Goal: Task Accomplishment & Management: Use online tool/utility

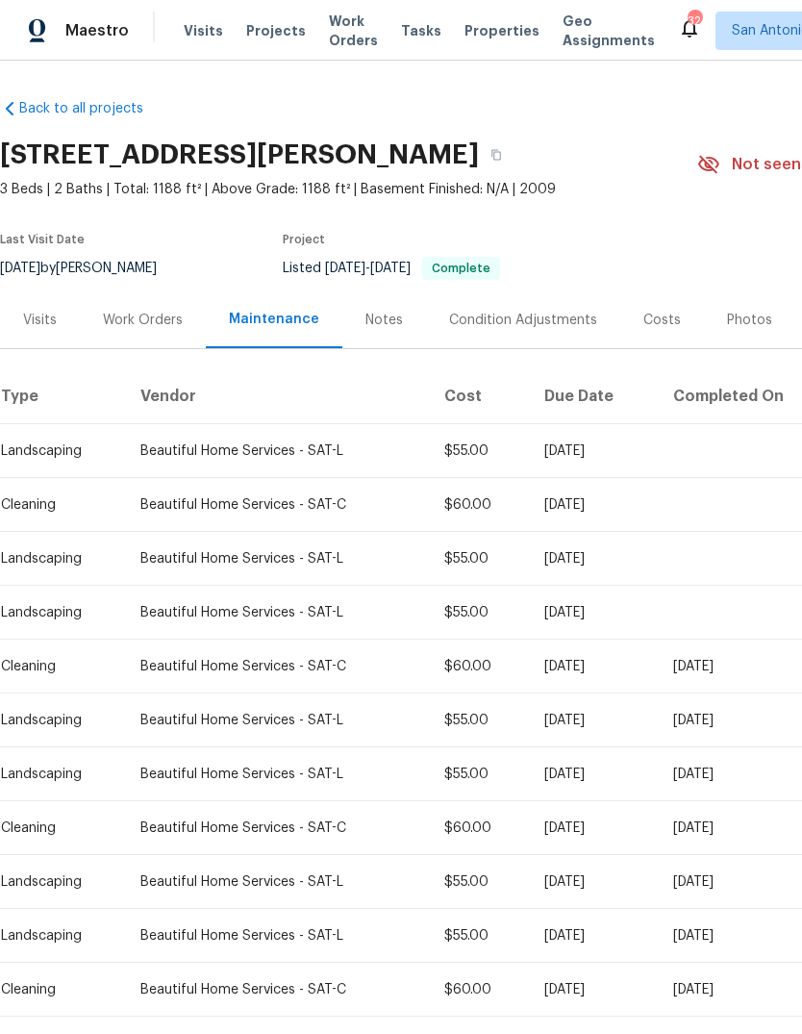
scroll to position [58, 0]
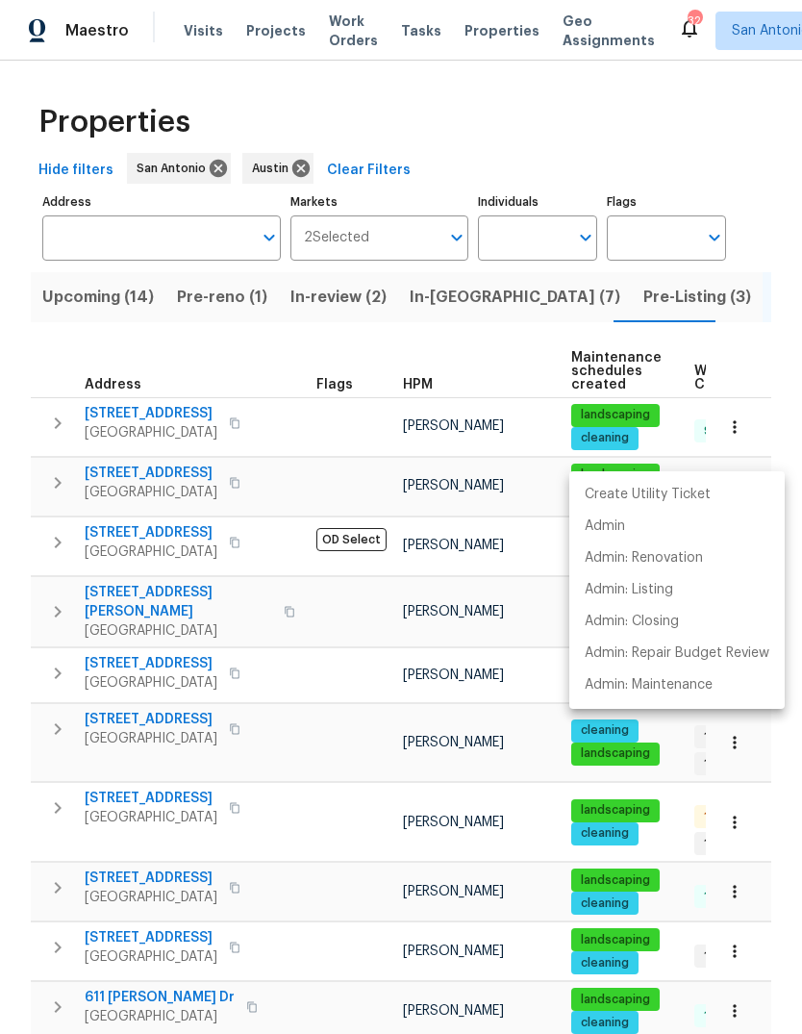
scroll to position [519, 0]
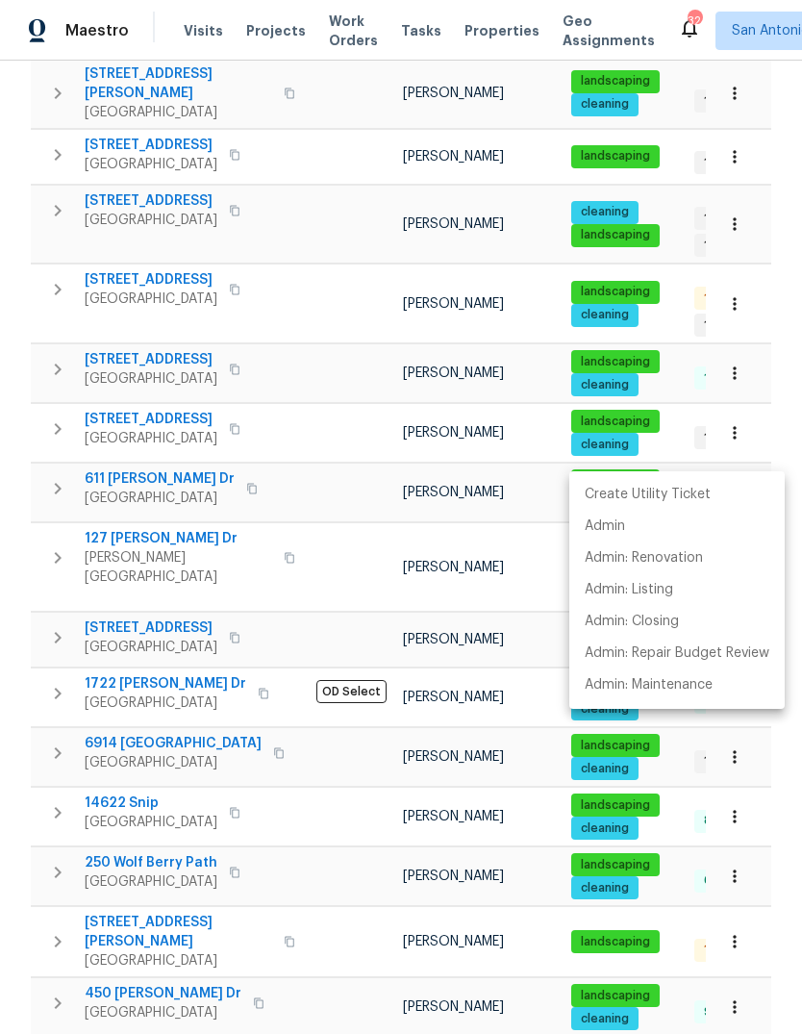
click at [270, 34] on div at bounding box center [401, 517] width 802 height 1034
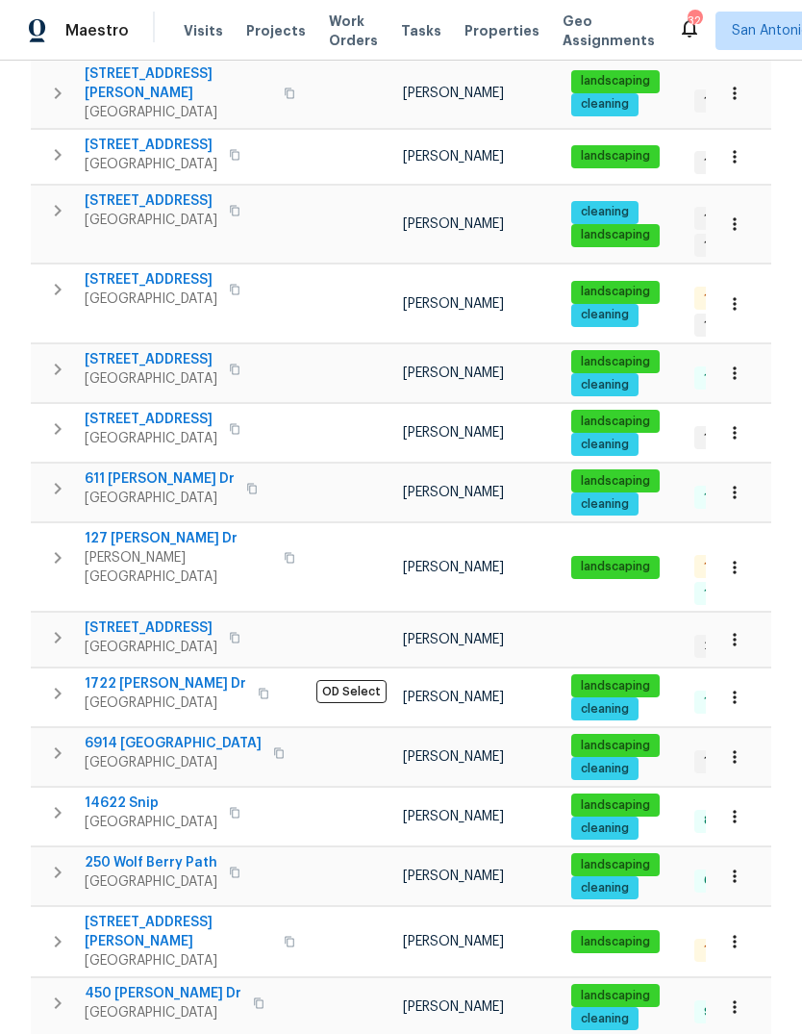
click at [252, 31] on span "Projects" at bounding box center [276, 30] width 60 height 19
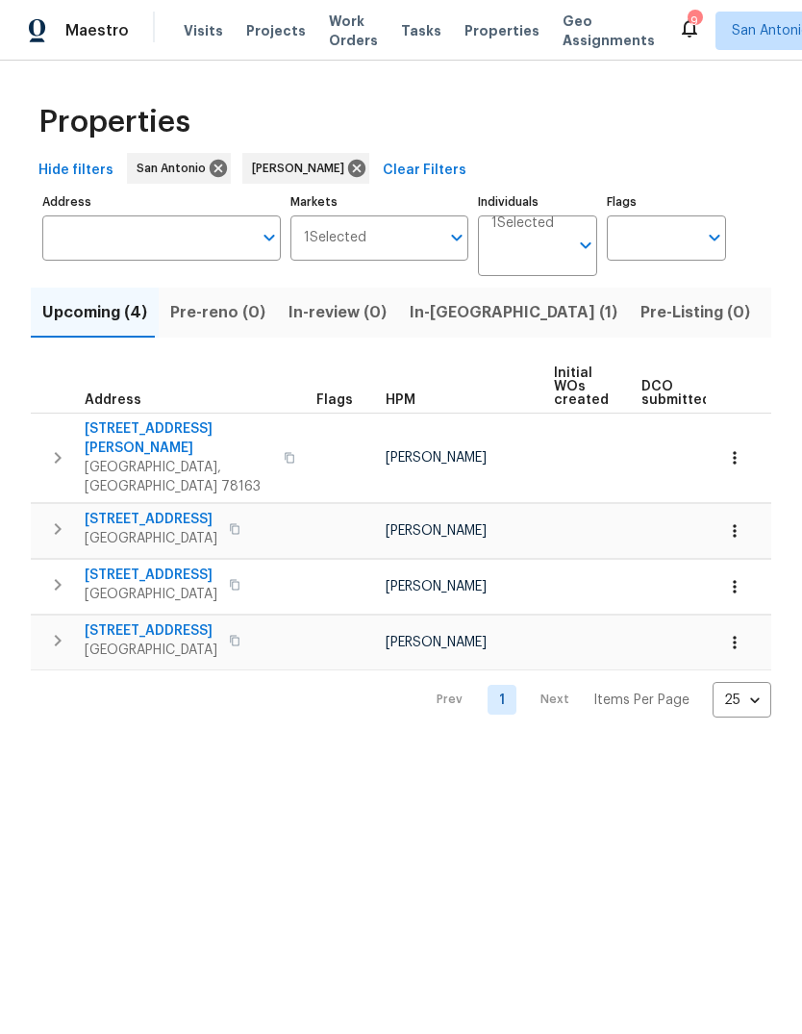
click at [428, 308] on span "In-reno (1)" at bounding box center [514, 312] width 208 height 27
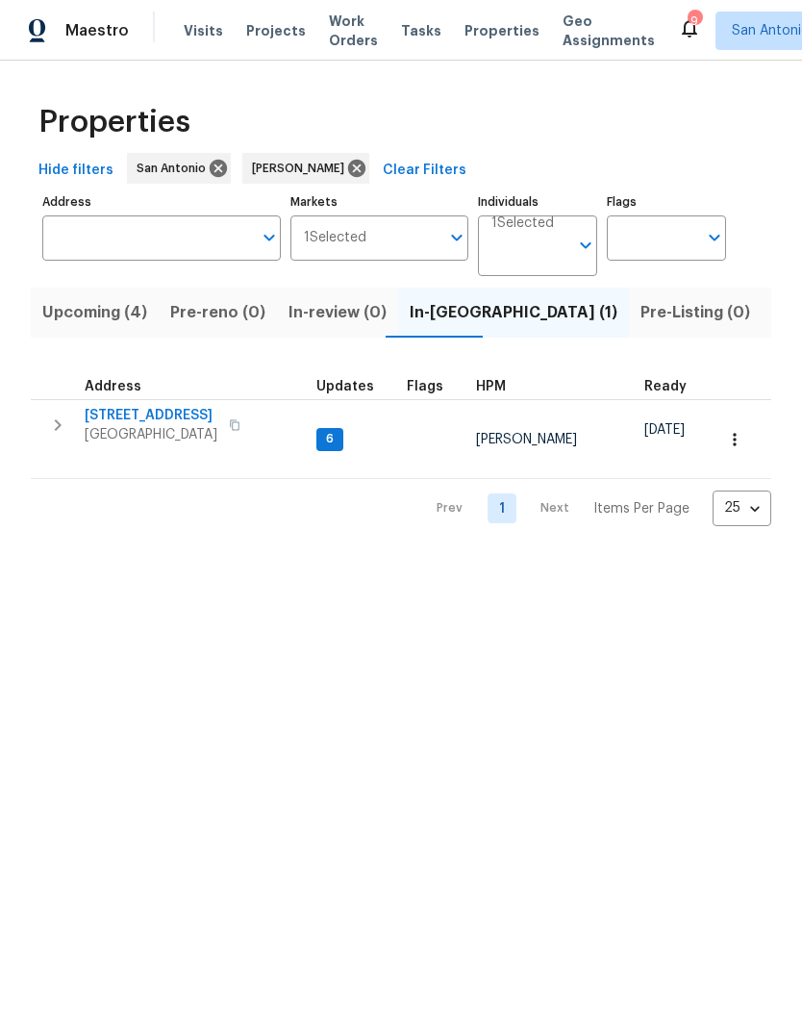
click at [180, 424] on span "3815 Cherokee Blvd" at bounding box center [151, 415] width 133 height 19
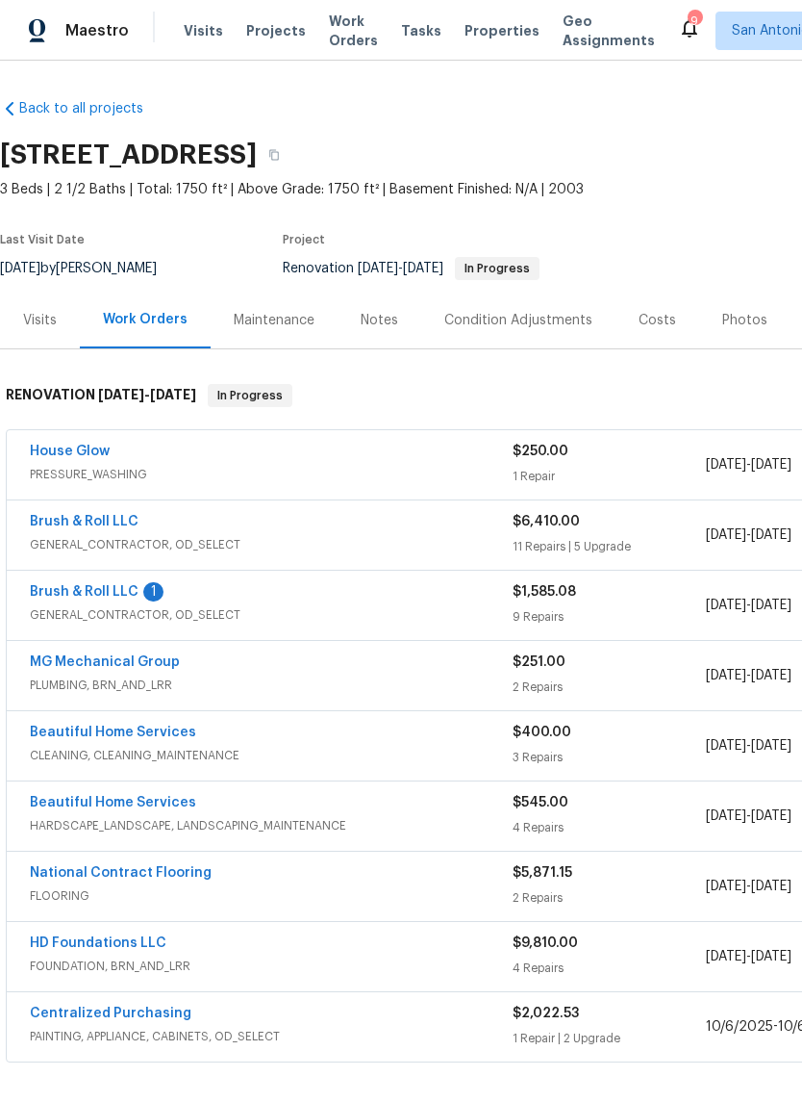
click at [101, 598] on link "Brush & Roll LLC" at bounding box center [84, 591] width 109 height 13
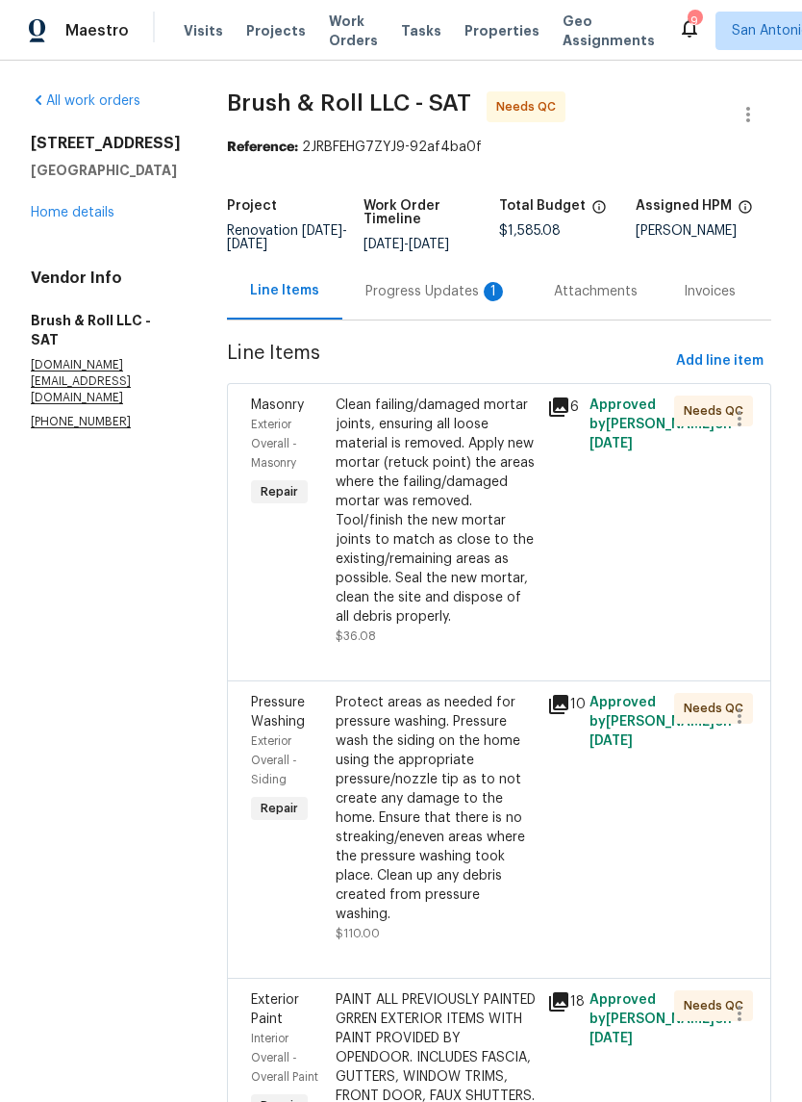
click at [449, 300] on div "Progress Updates 1" at bounding box center [437, 291] width 142 height 19
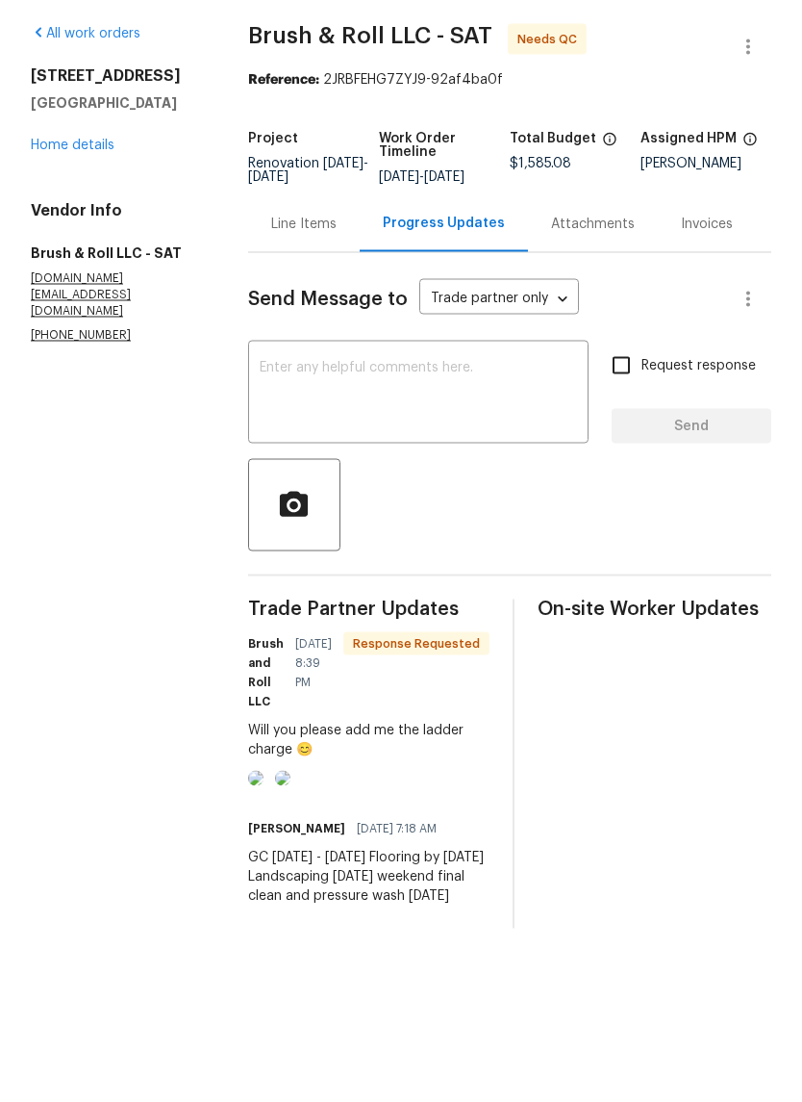
scroll to position [39, 0]
click at [302, 282] on div "Line Items" at bounding box center [303, 291] width 65 height 19
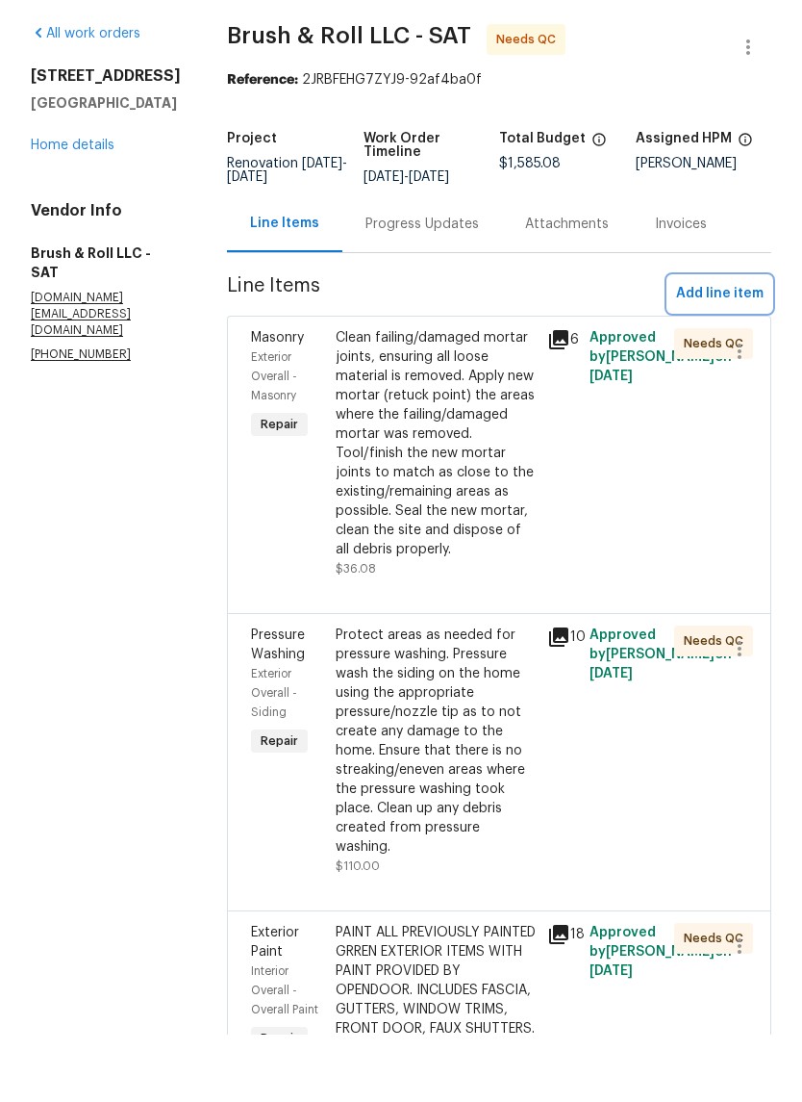
click at [731, 349] on span "Add line item" at bounding box center [720, 361] width 88 height 24
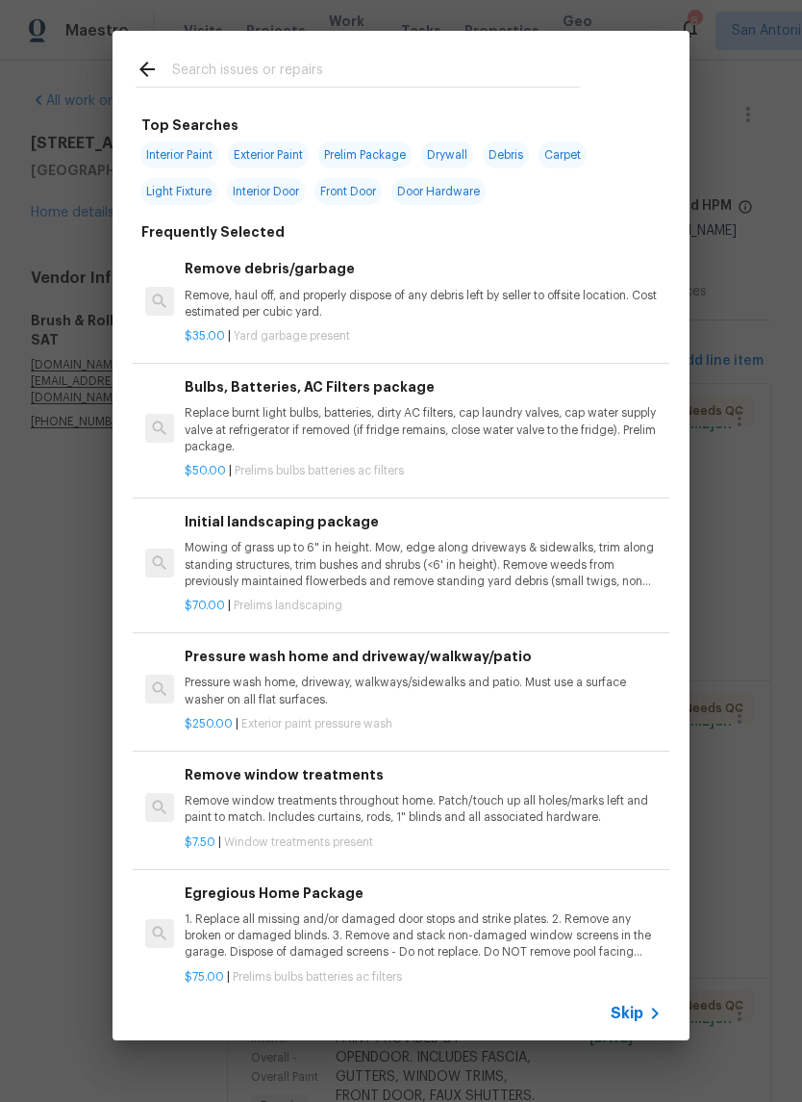
click at [259, 68] on input "text" at bounding box center [376, 72] width 408 height 29
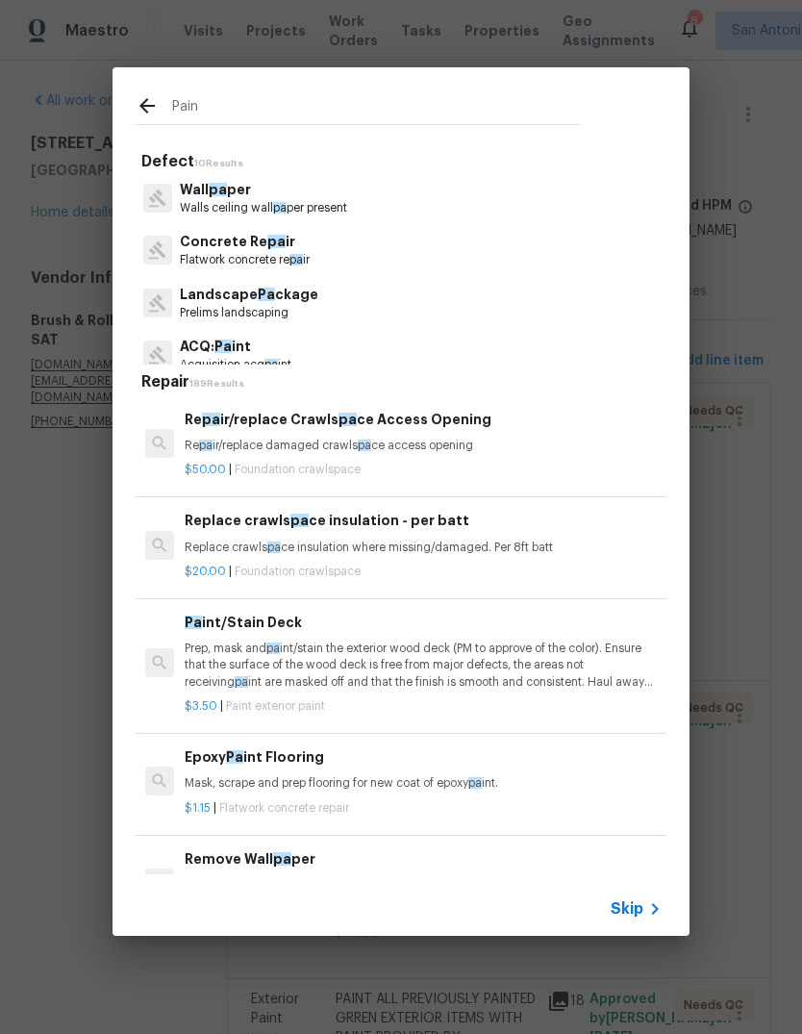
type input "Paint"
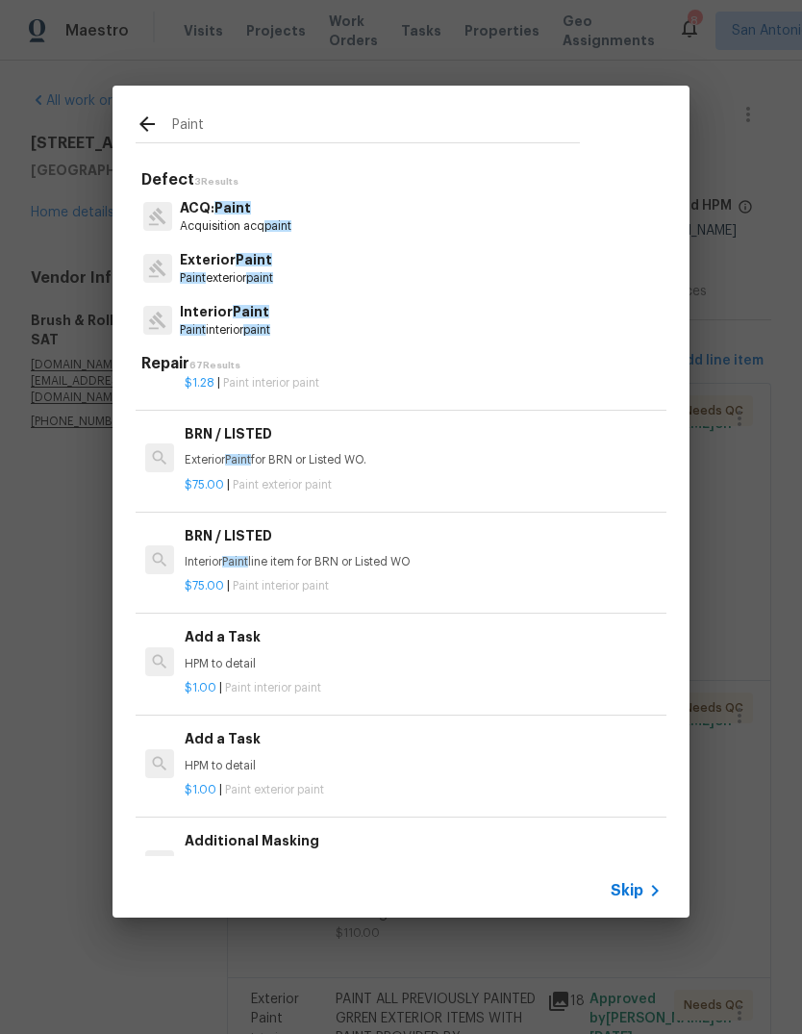
scroll to position [1257, 0]
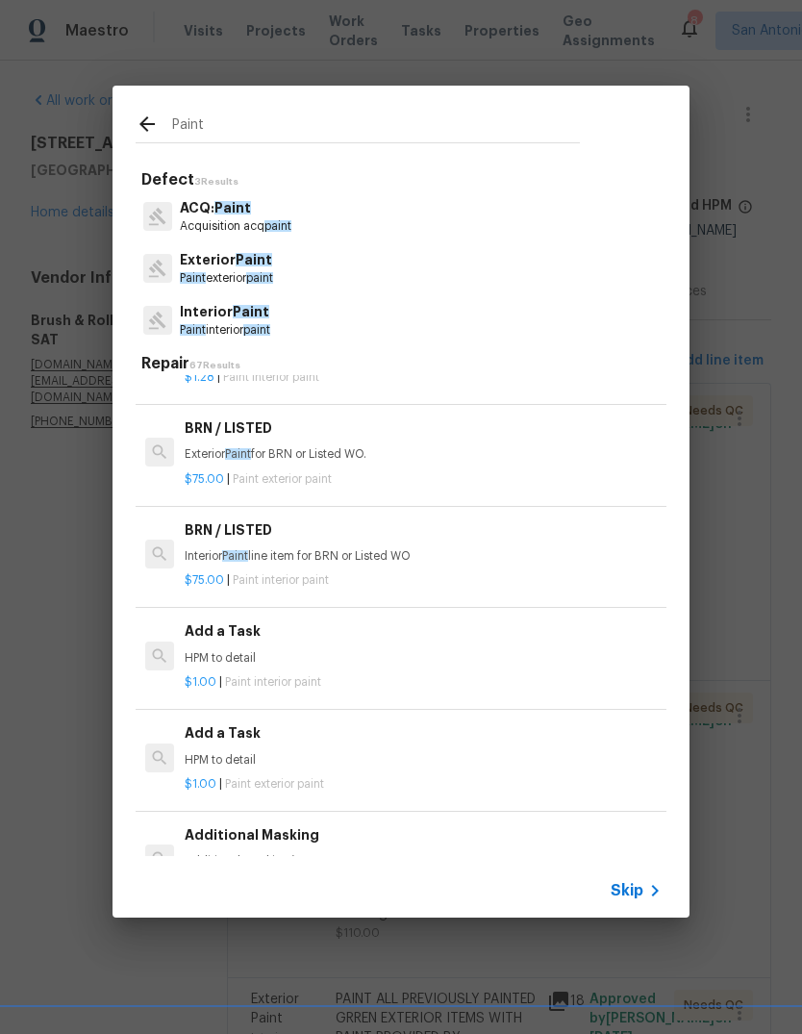
click at [320, 667] on div "$1.00 | Paint interior paint" at bounding box center [423, 679] width 477 height 24
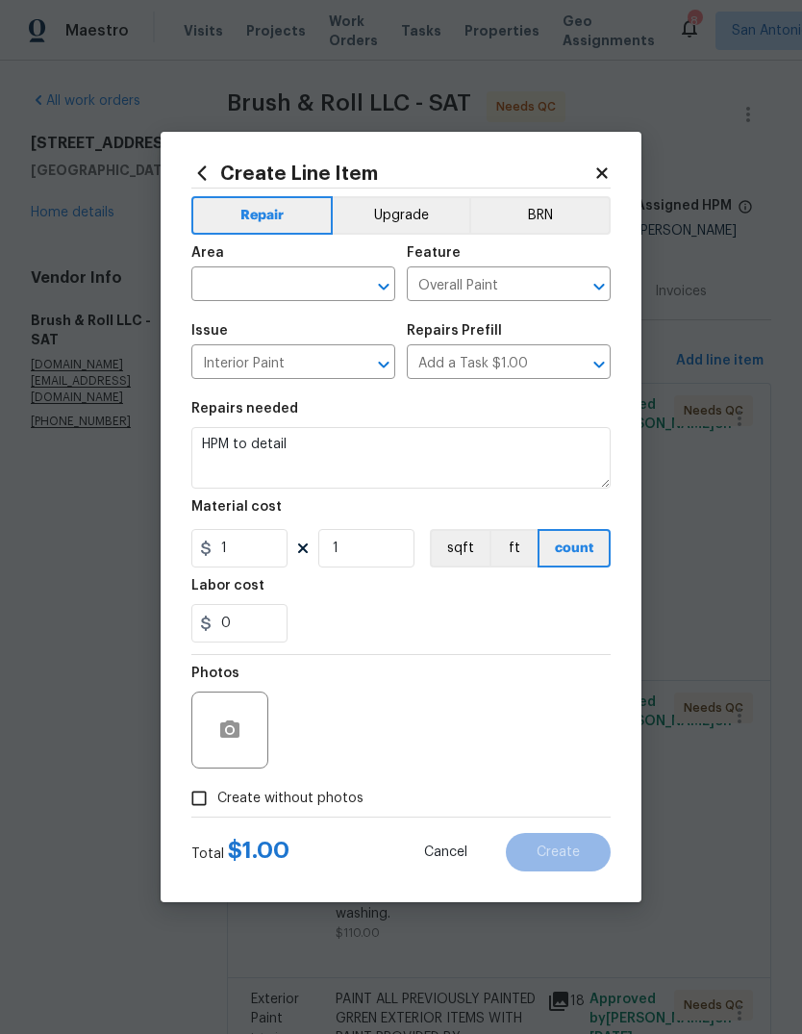
click at [293, 362] on input "Interior Paint" at bounding box center [266, 364] width 150 height 30
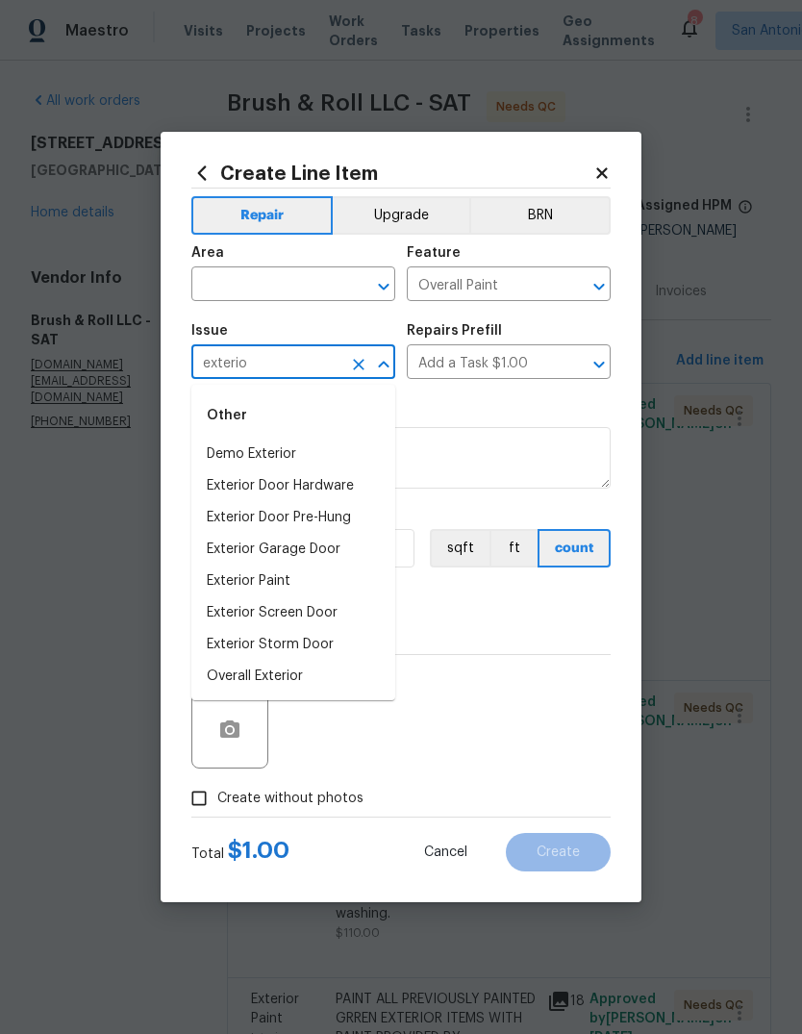
type input "exterior"
click at [365, 365] on icon "Clear" at bounding box center [358, 364] width 19 height 19
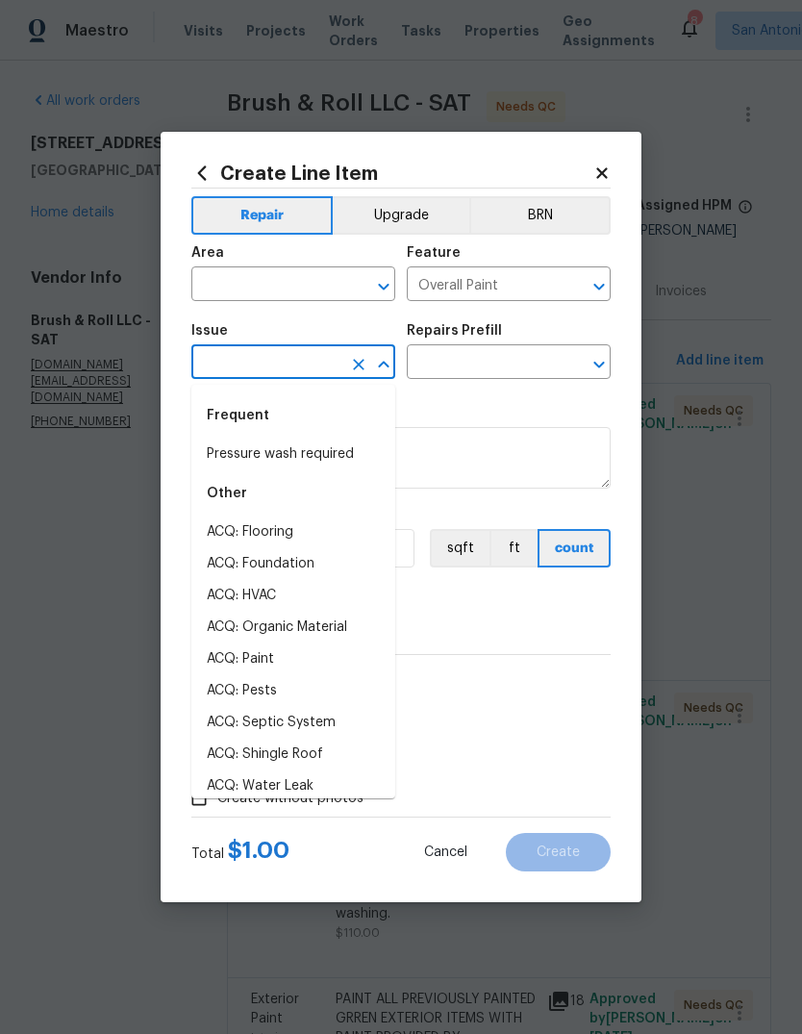
click at [286, 369] on input "text" at bounding box center [266, 364] width 150 height 30
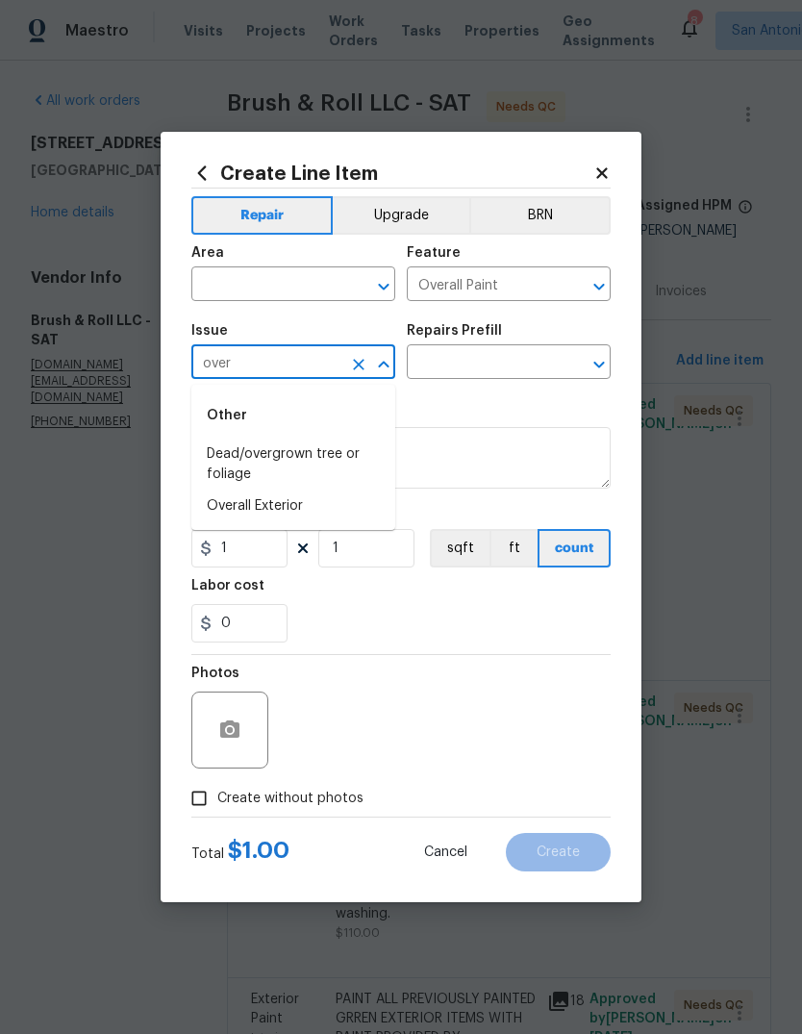
click at [329, 499] on li "Overall Exterior" at bounding box center [293, 507] width 204 height 32
type input "Overall Exterior"
click at [285, 290] on input "text" at bounding box center [266, 286] width 150 height 30
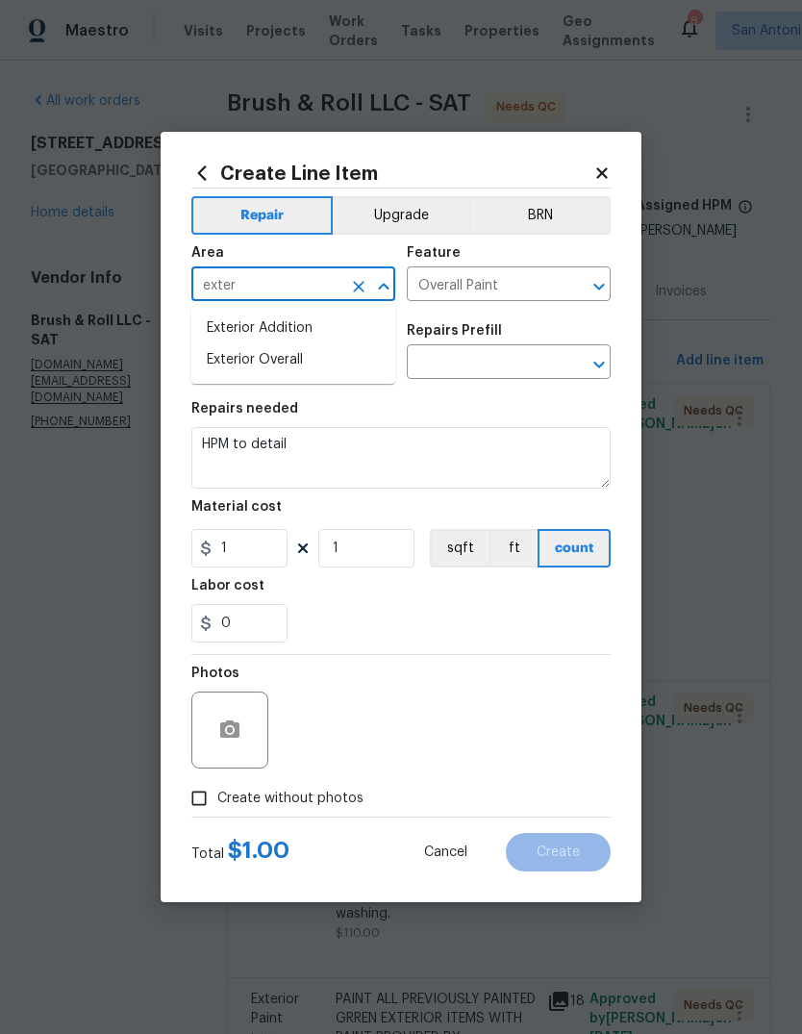
click at [352, 347] on li "Exterior Overall" at bounding box center [293, 360] width 204 height 32
type input "Exterior Overall"
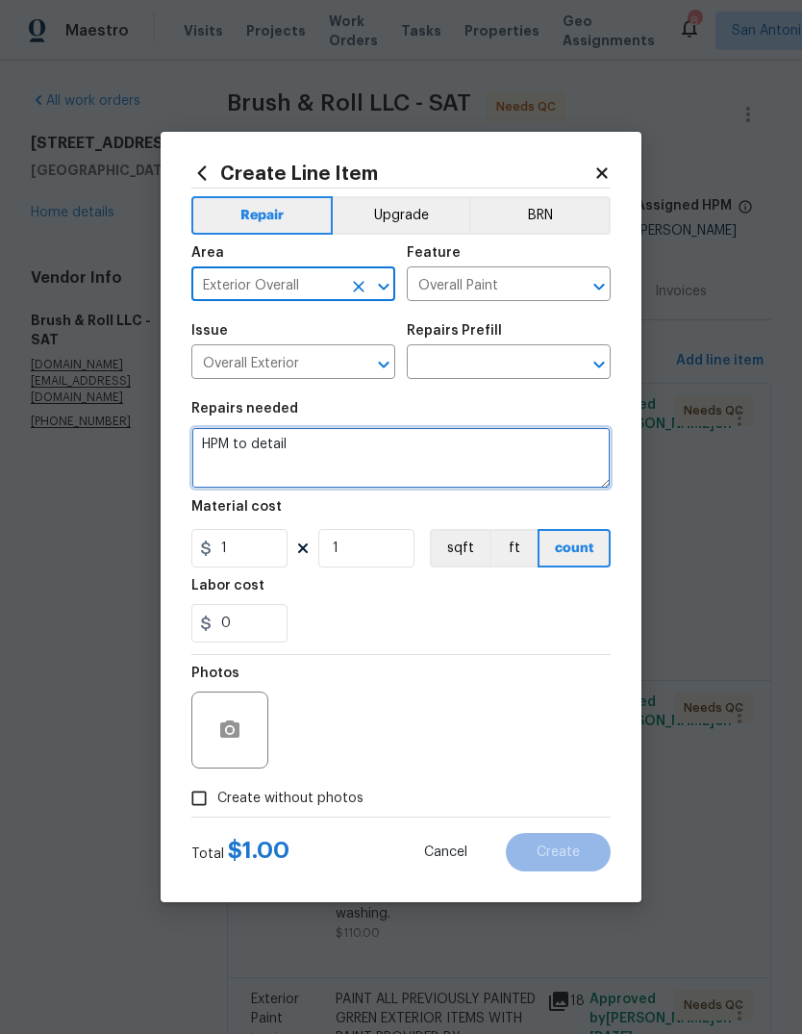
click at [308, 452] on textarea "HPM to detail" at bounding box center [401, 458] width 420 height 62
type textarea "HPM to detail Ladder charge for 2 stories"
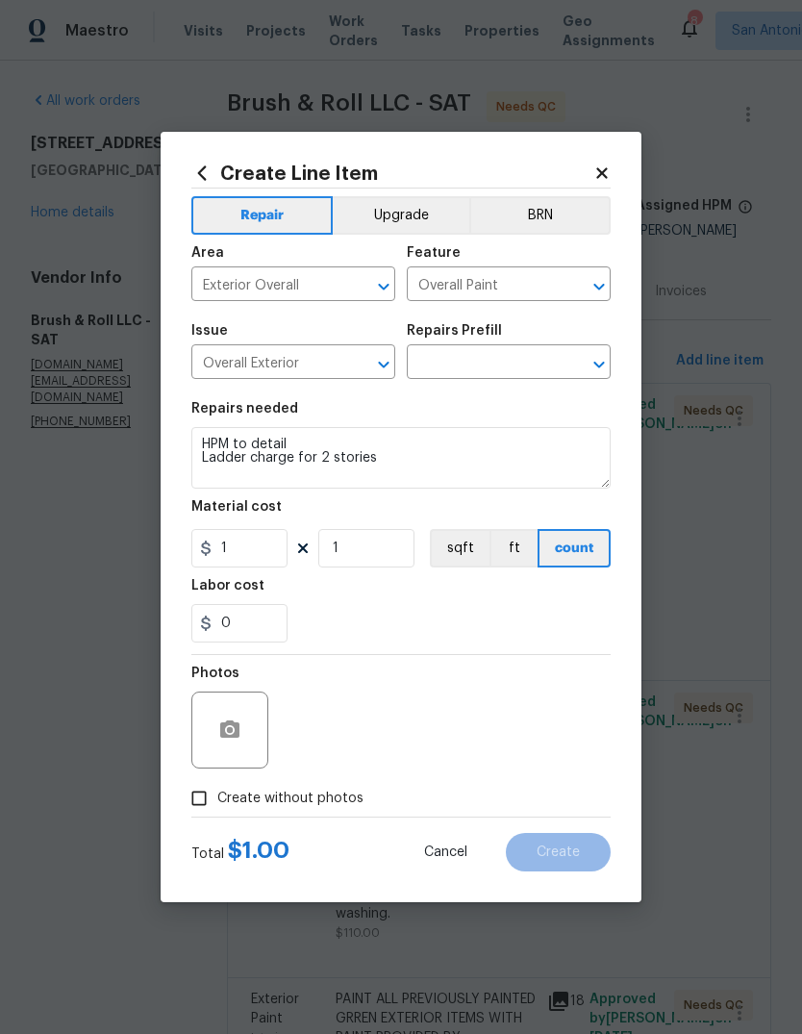
click at [511, 619] on div "0" at bounding box center [401, 623] width 420 height 38
click at [248, 568] on input "1" at bounding box center [239, 548] width 96 height 38
type input "200"
click at [457, 604] on div "Labor cost" at bounding box center [401, 591] width 420 height 25
click at [331, 792] on span "Create without photos" at bounding box center [290, 799] width 146 height 20
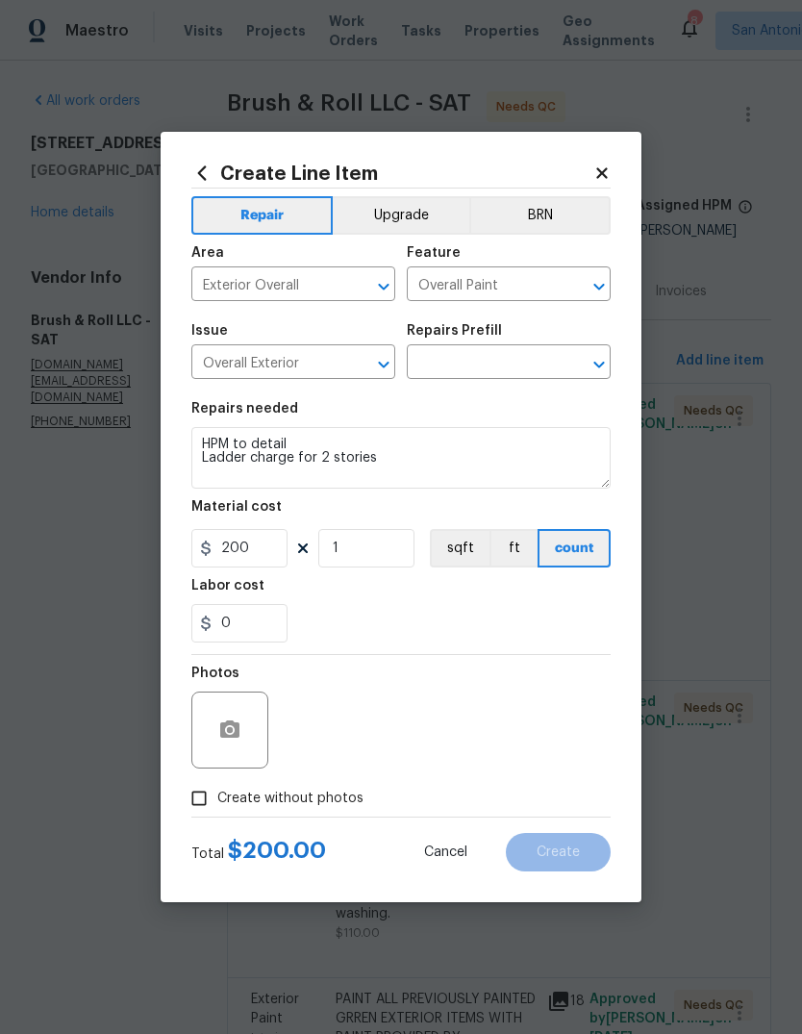
click at [217, 792] on input "Create without photos" at bounding box center [199, 798] width 37 height 37
checkbox input "true"
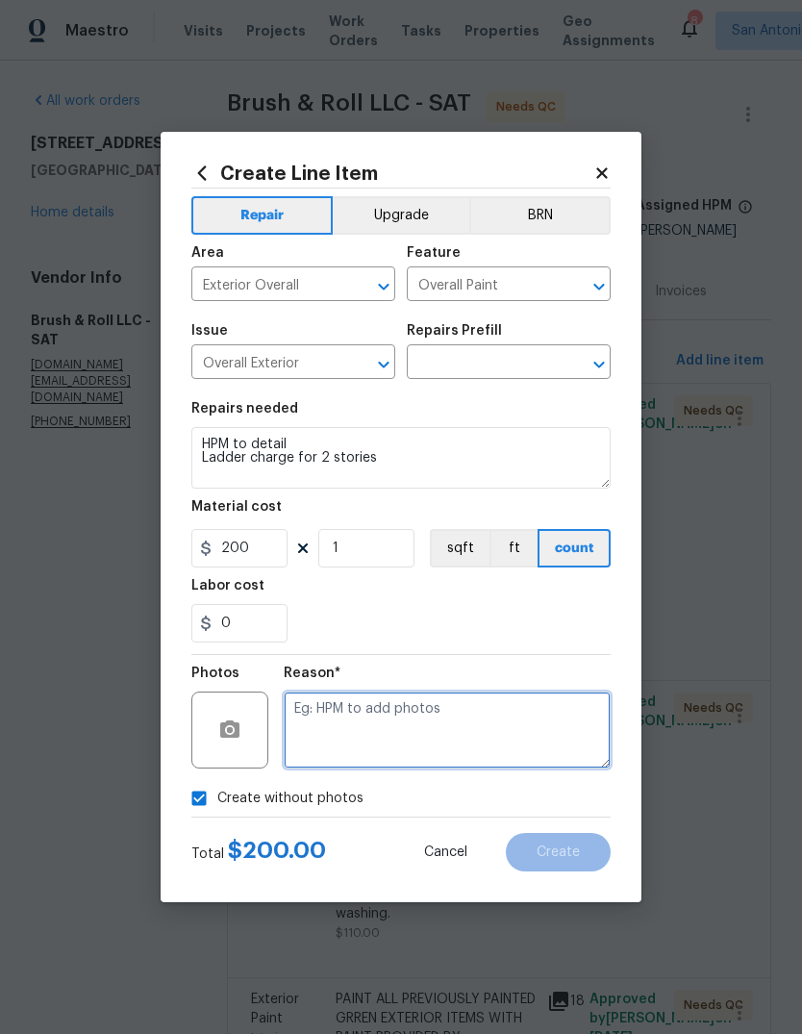
click at [382, 716] on textarea at bounding box center [447, 730] width 327 height 77
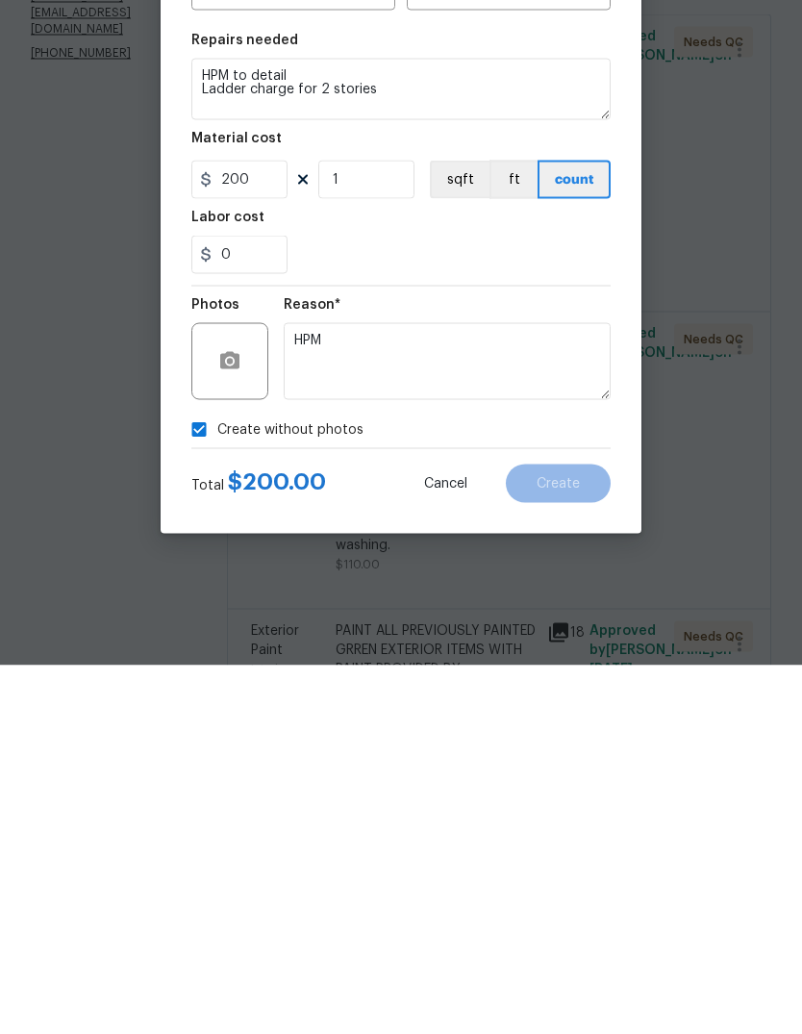
click at [562, 780] on div "Create without photos" at bounding box center [401, 798] width 420 height 37
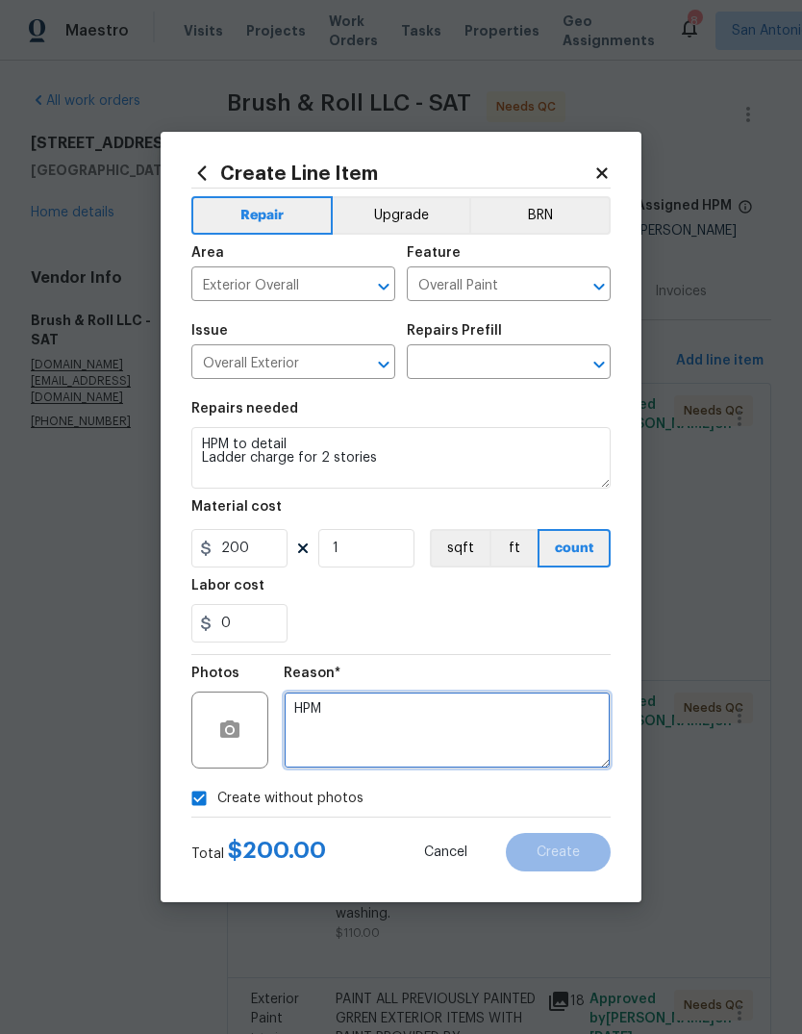
click at [387, 720] on textarea "HPM" at bounding box center [447, 730] width 327 height 77
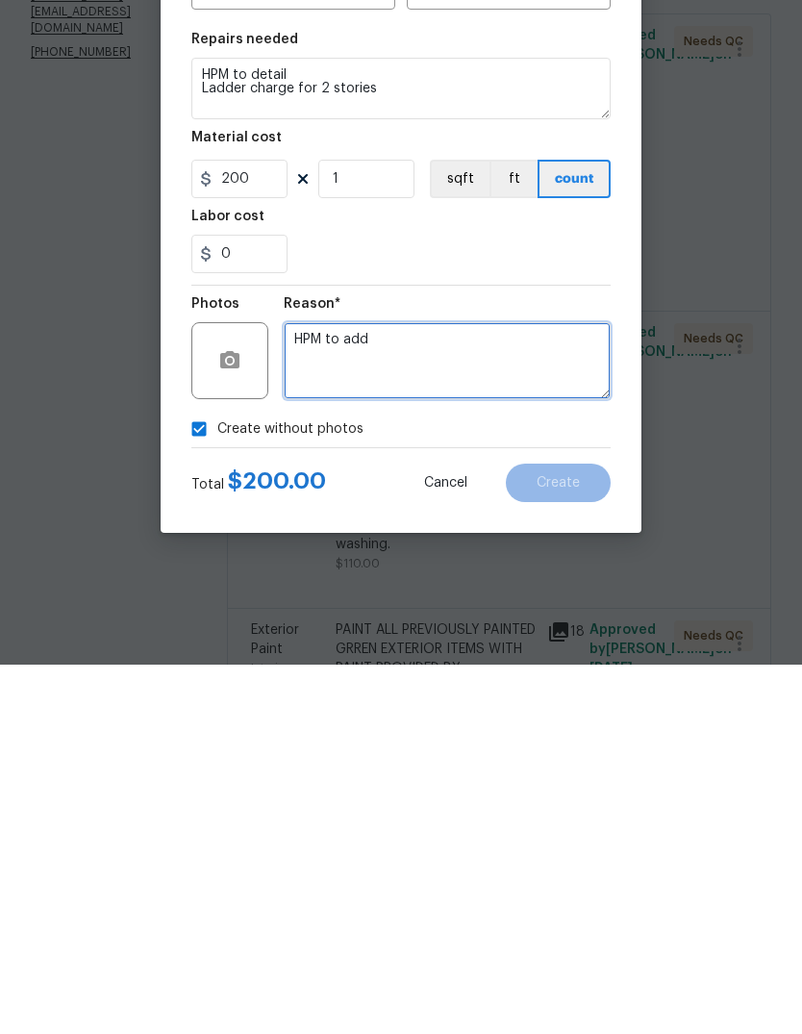
type textarea "HPM to add"
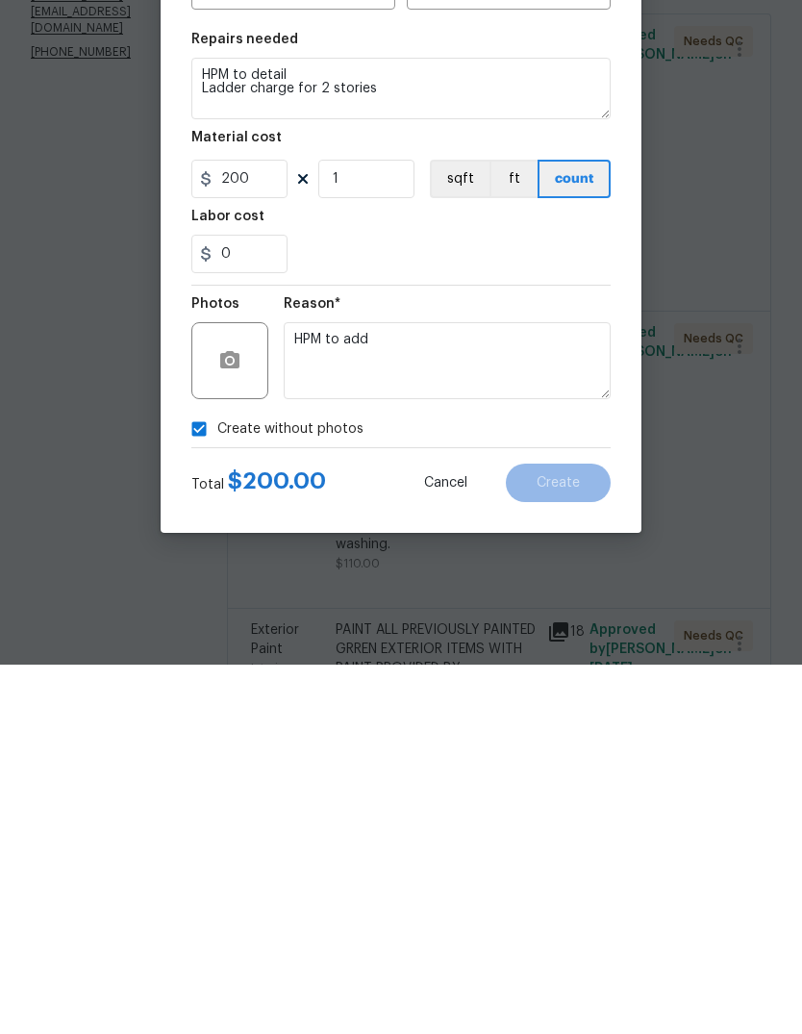
click at [470, 780] on div "Create without photos" at bounding box center [401, 798] width 420 height 37
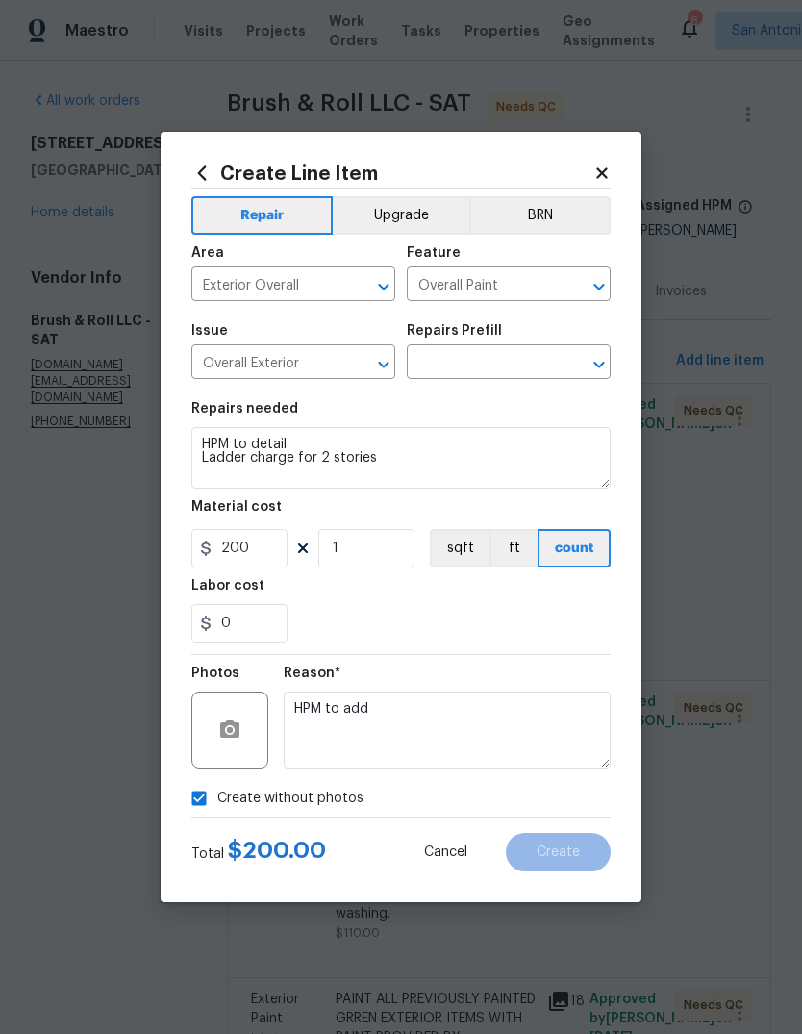
click at [548, 568] on button "count" at bounding box center [574, 548] width 73 height 38
click at [482, 368] on input "text" at bounding box center [482, 364] width 150 height 30
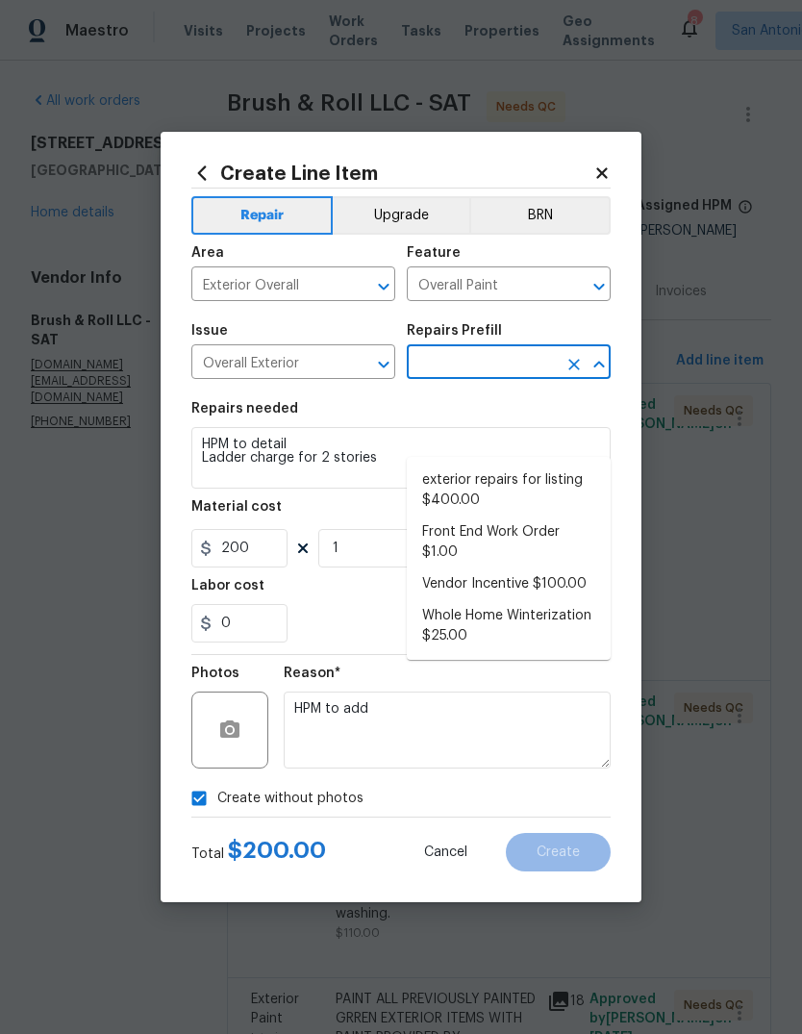
click at [512, 517] on li "Front End Work Order $1.00" at bounding box center [509, 543] width 204 height 52
type input "Front End Work Order $1.00"
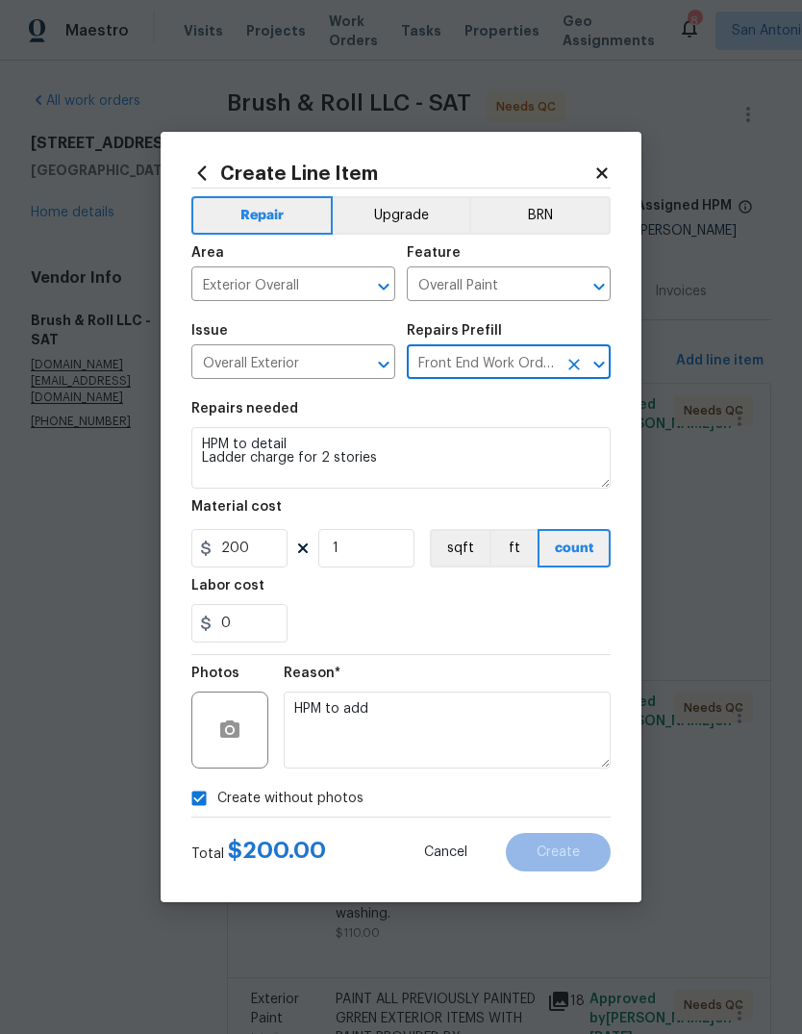
type textarea "Placeholder line item for the creation of front end work orders."
type input "1"
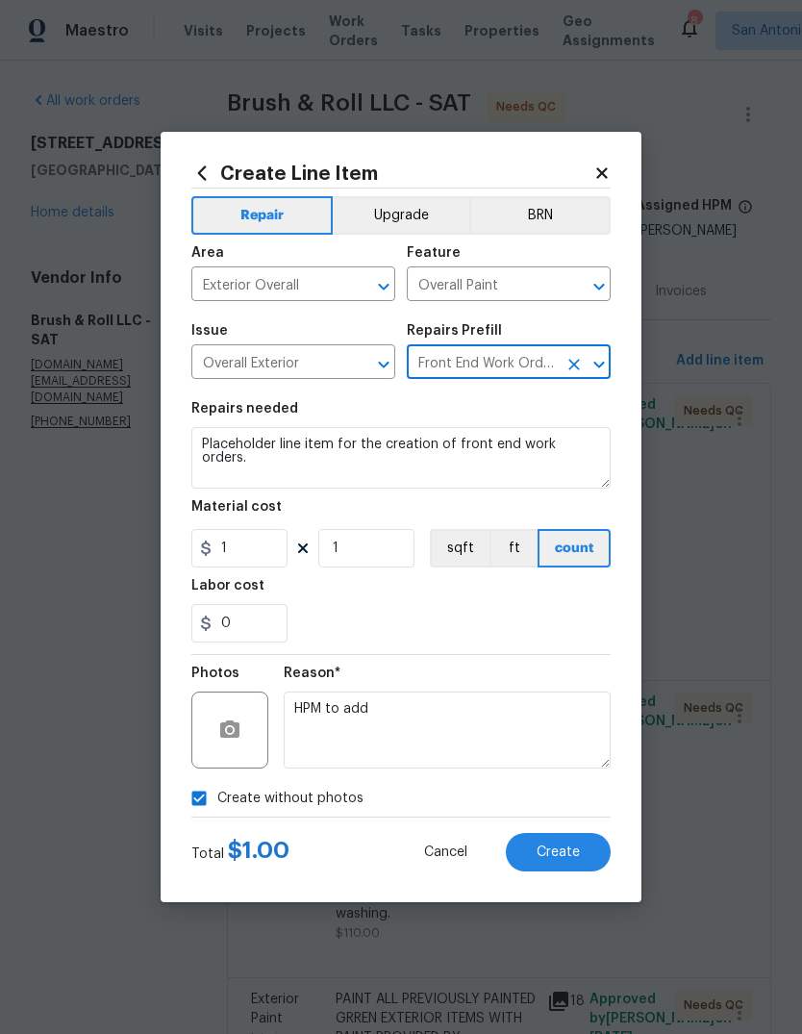
click at [535, 366] on input "Front End Work Order $1.00" at bounding box center [482, 364] width 150 height 30
click at [577, 354] on button "Clear" at bounding box center [574, 364] width 27 height 27
click at [522, 366] on input "text" at bounding box center [482, 364] width 150 height 30
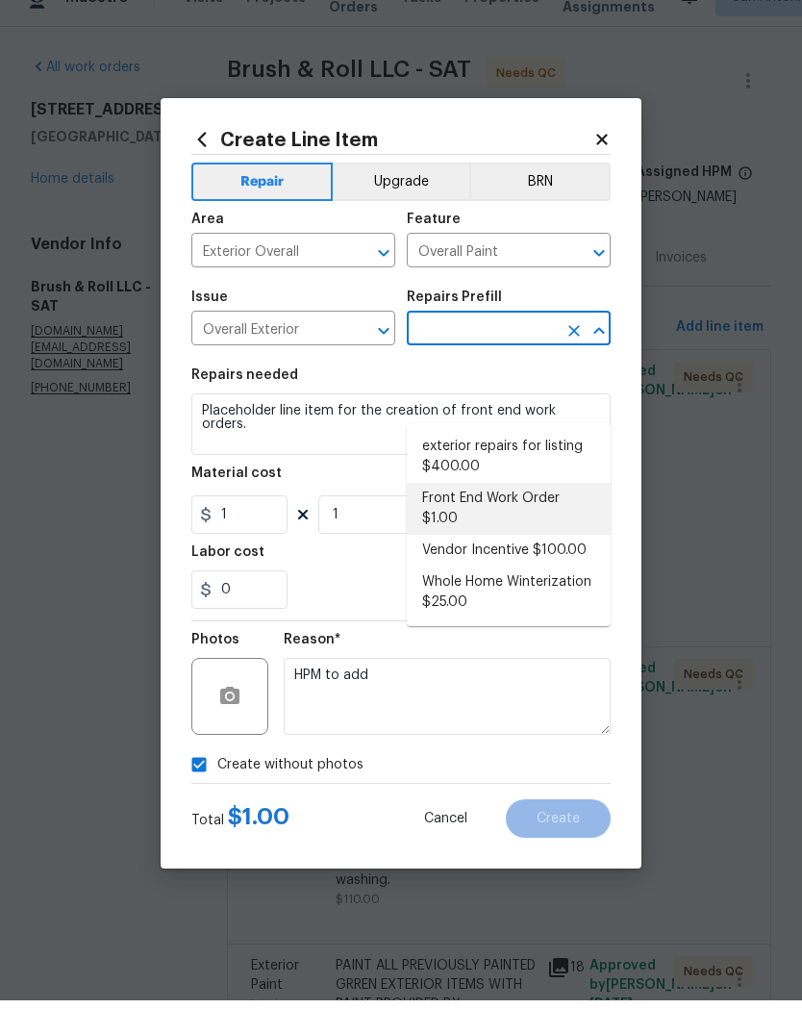
click at [519, 569] on li "Vendor Incentive $100.00" at bounding box center [509, 585] width 204 height 32
type input "Vendor Incentive $100.00"
type textarea "GC Bonus"
type input "100"
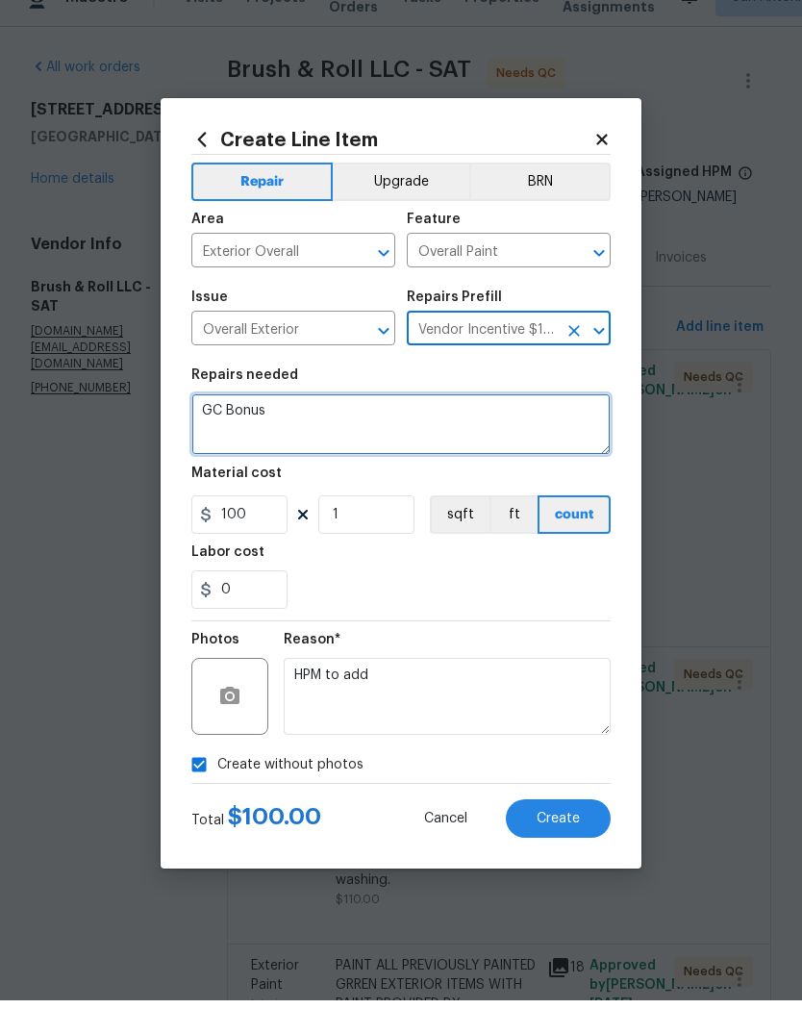
click at [428, 427] on textarea "GC Bonus" at bounding box center [401, 458] width 420 height 62
type textarea "G"
type textarea "Ladder charge"
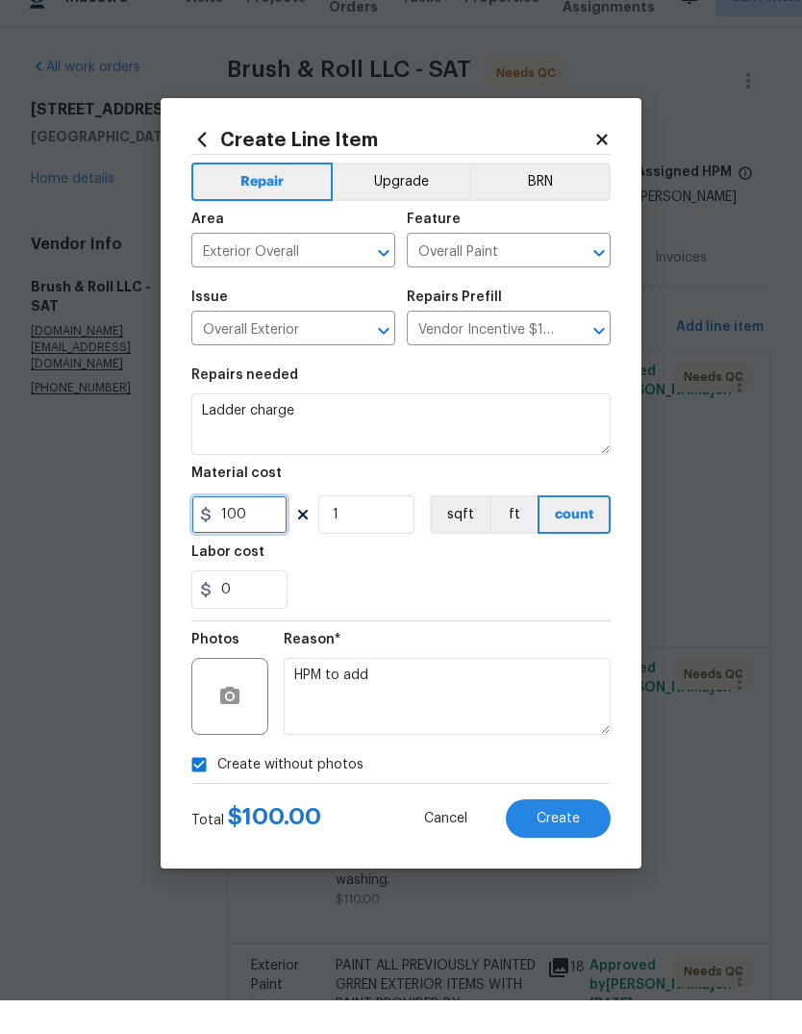
click at [250, 529] on input "100" at bounding box center [239, 548] width 96 height 38
type input "200"
click at [506, 604] on div "0" at bounding box center [401, 623] width 420 height 38
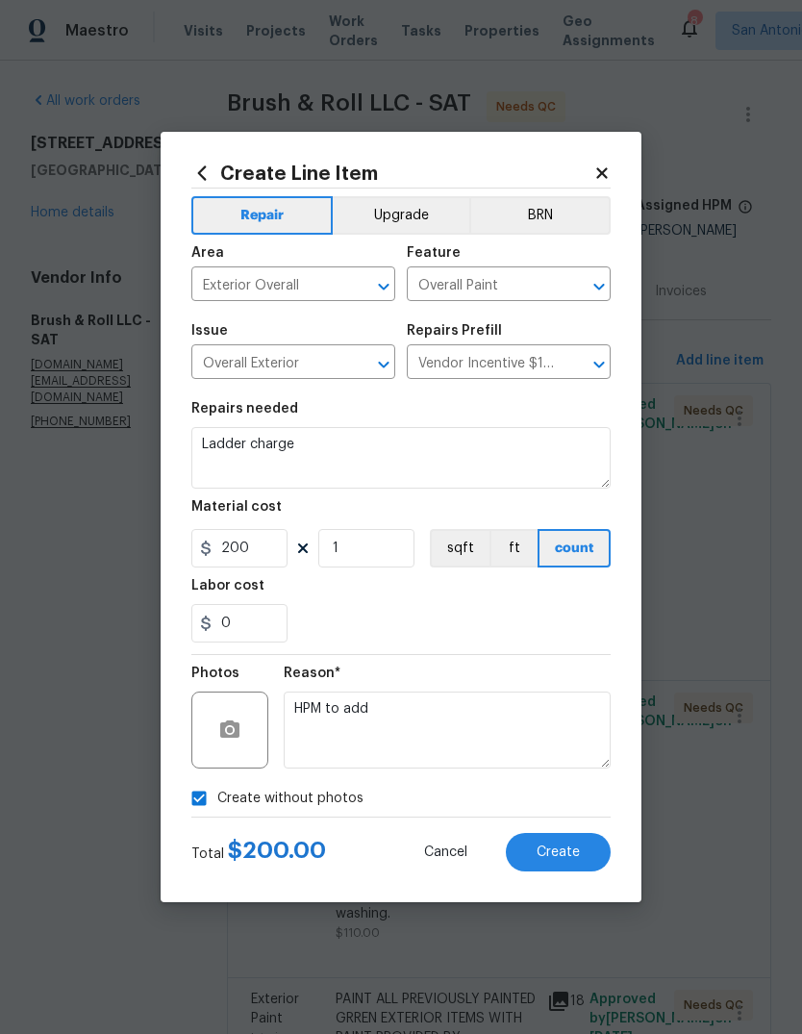
click at [560, 568] on button "count" at bounding box center [574, 548] width 73 height 38
click at [568, 850] on span "Create" at bounding box center [558, 853] width 43 height 14
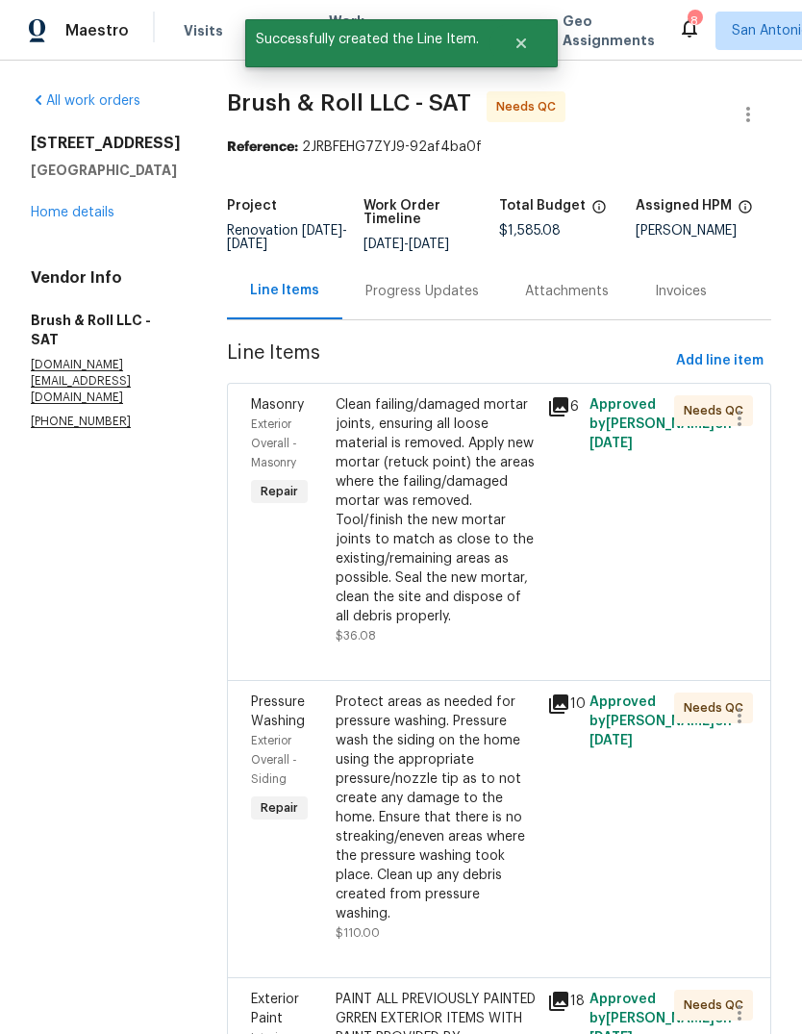
scroll to position [0, 0]
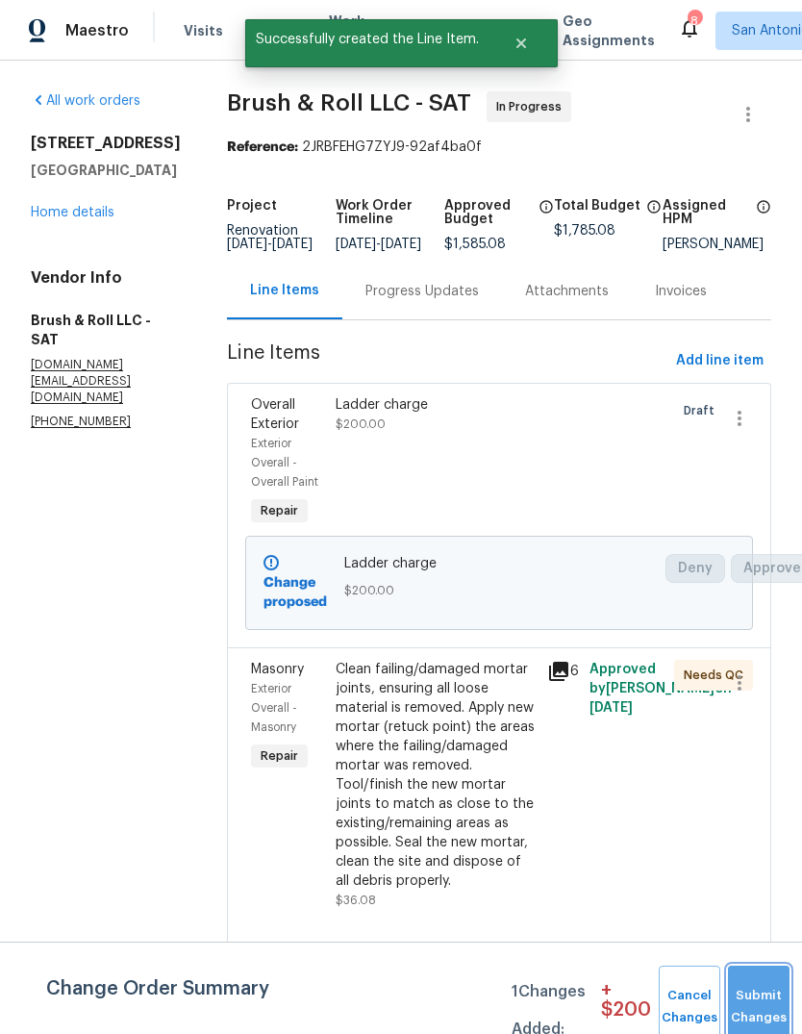
click at [774, 980] on button "Submit Changes" at bounding box center [759, 1007] width 62 height 83
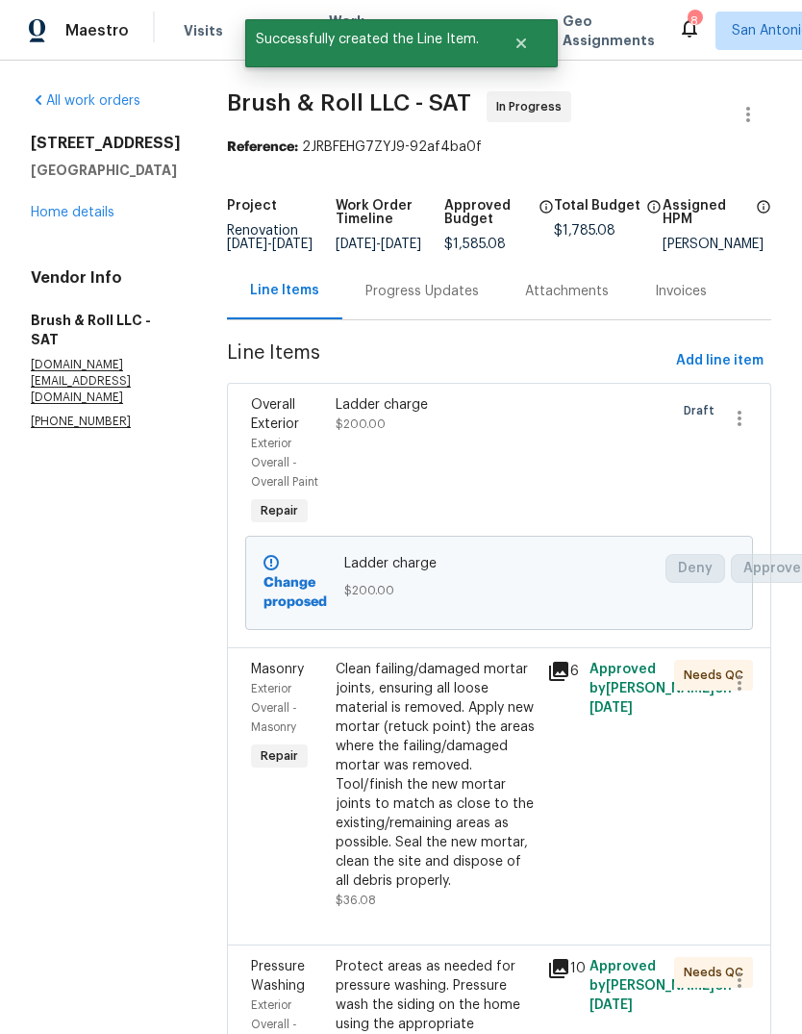
click at [105, 219] on link "Home details" at bounding box center [73, 212] width 84 height 13
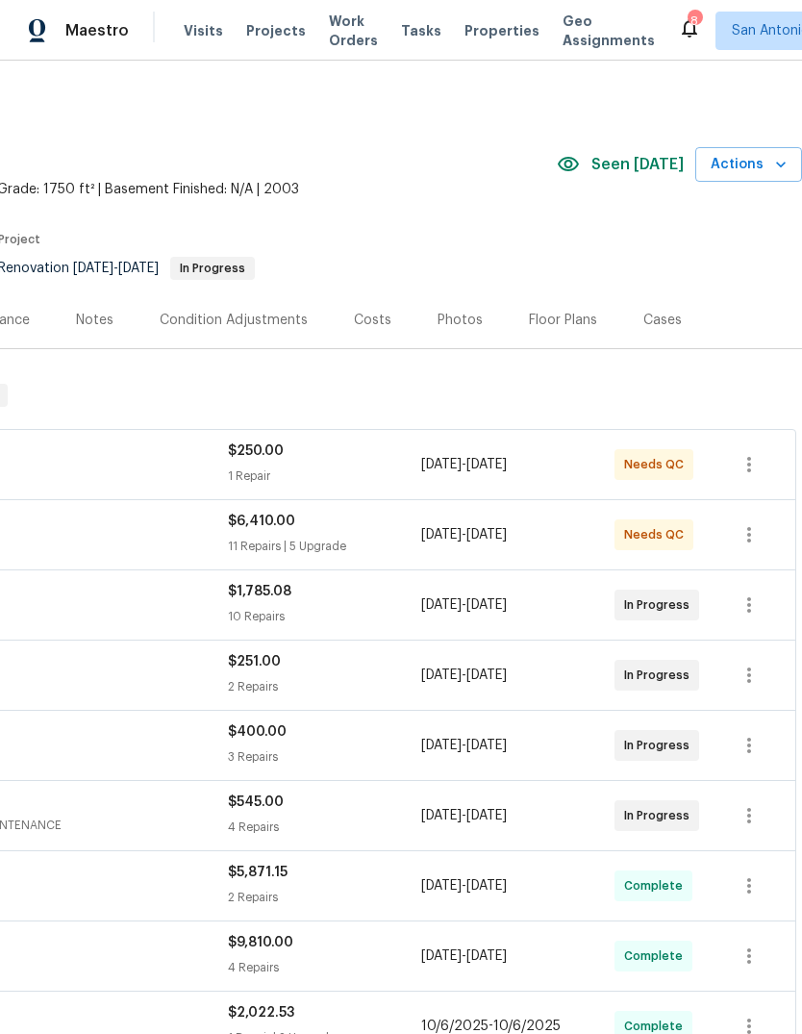
scroll to position [0, 285]
click at [772, 165] on icon "button" at bounding box center [781, 164] width 19 height 19
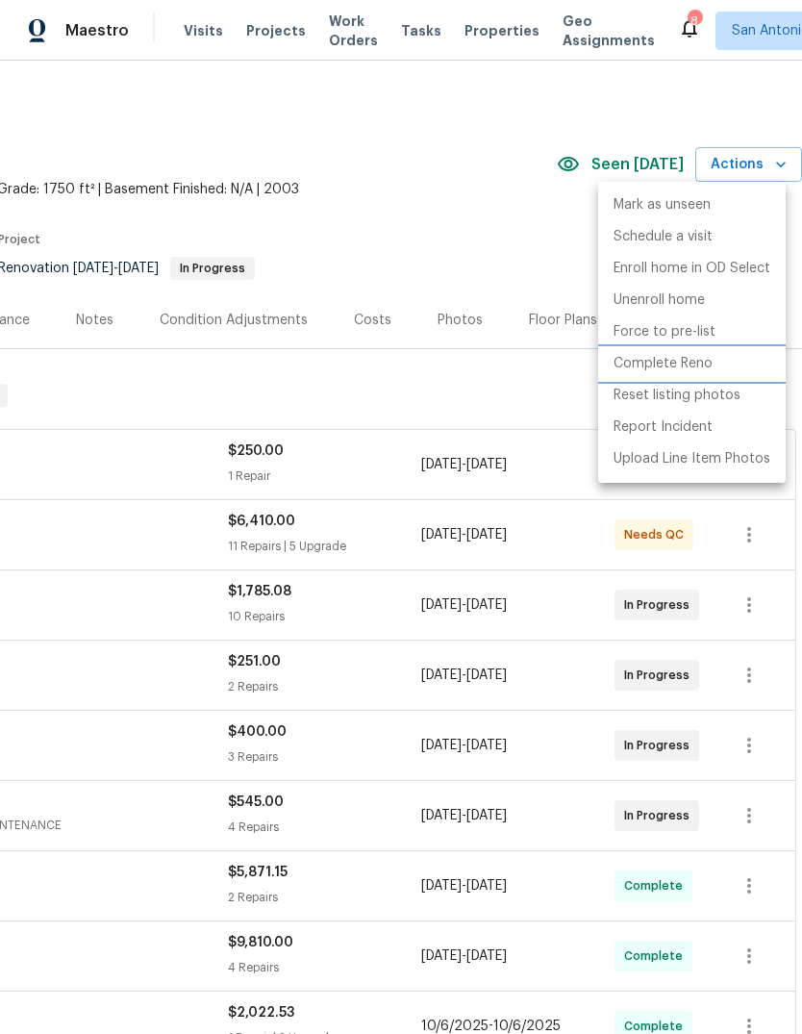
click at [711, 364] on p "Complete Reno" at bounding box center [663, 364] width 99 height 20
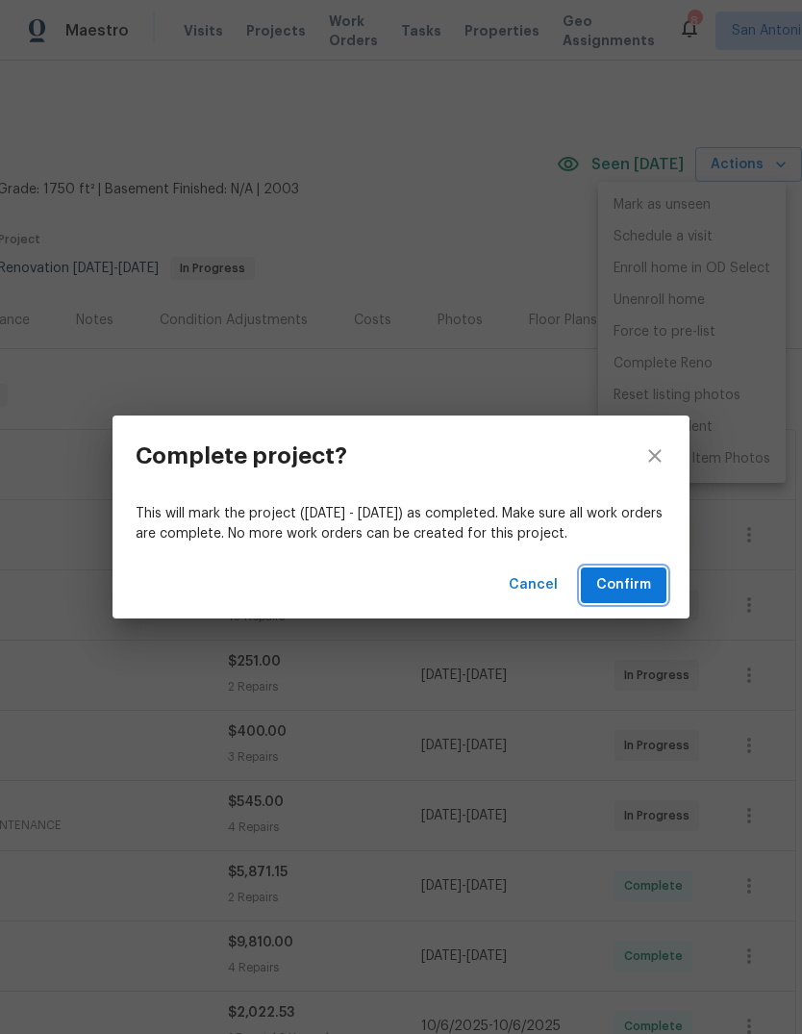
click at [631, 590] on span "Confirm" at bounding box center [624, 585] width 55 height 24
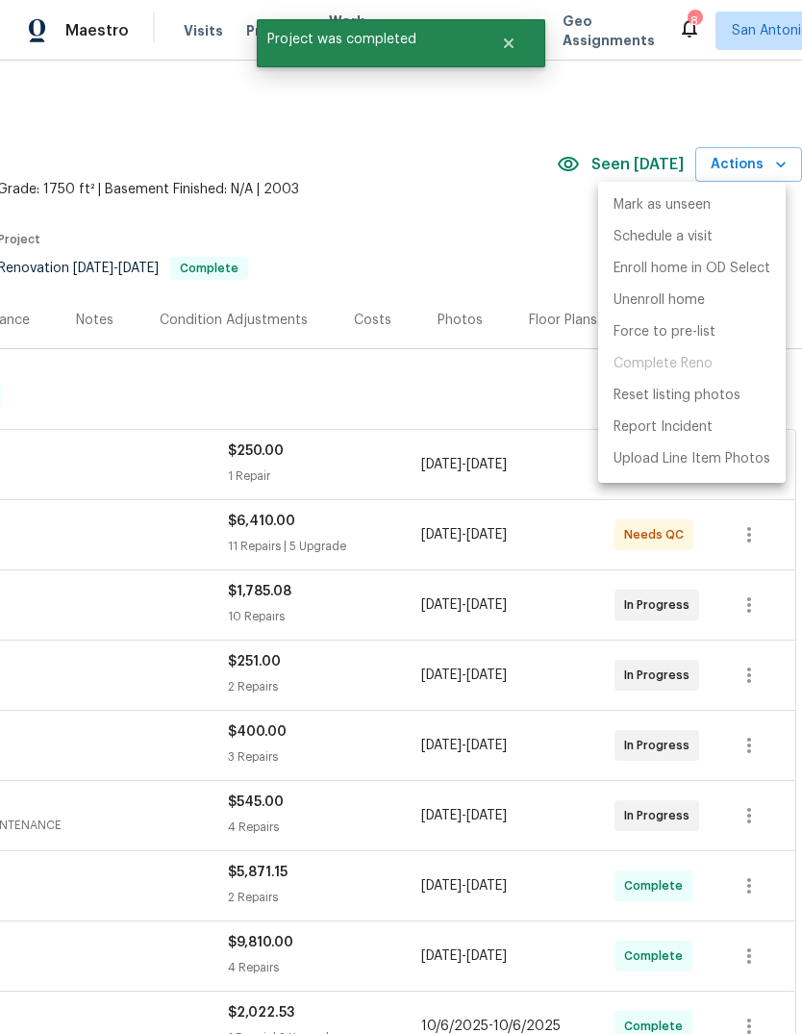
click at [423, 374] on div at bounding box center [401, 517] width 802 height 1034
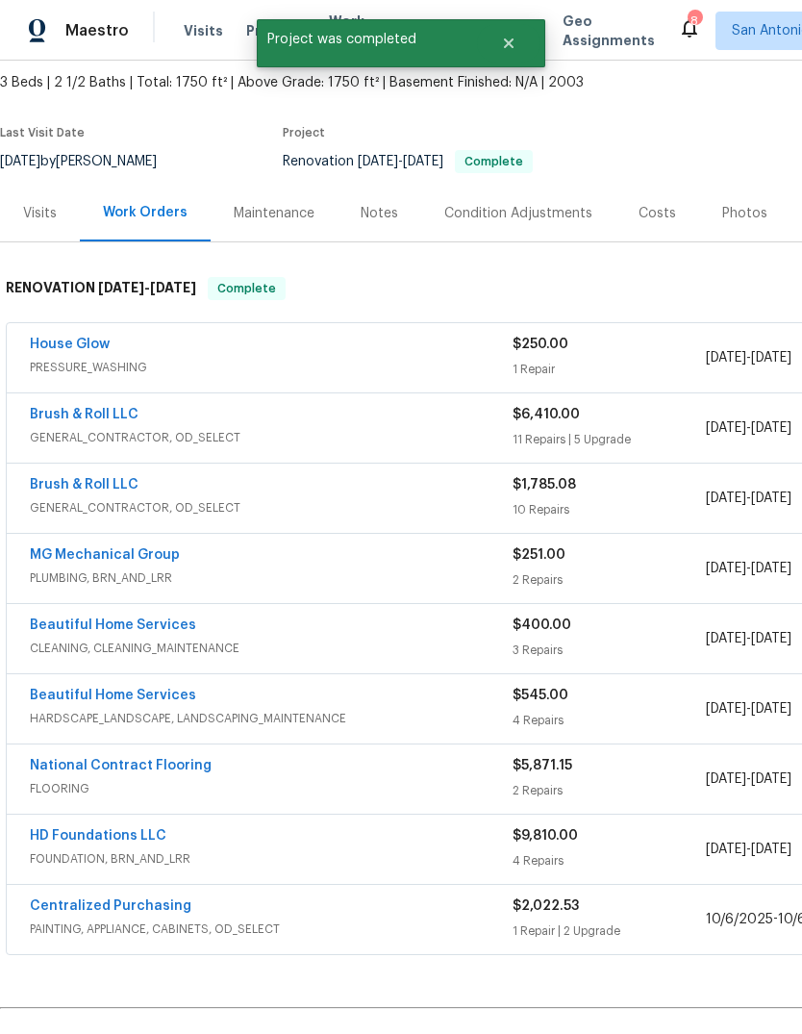
scroll to position [109, 0]
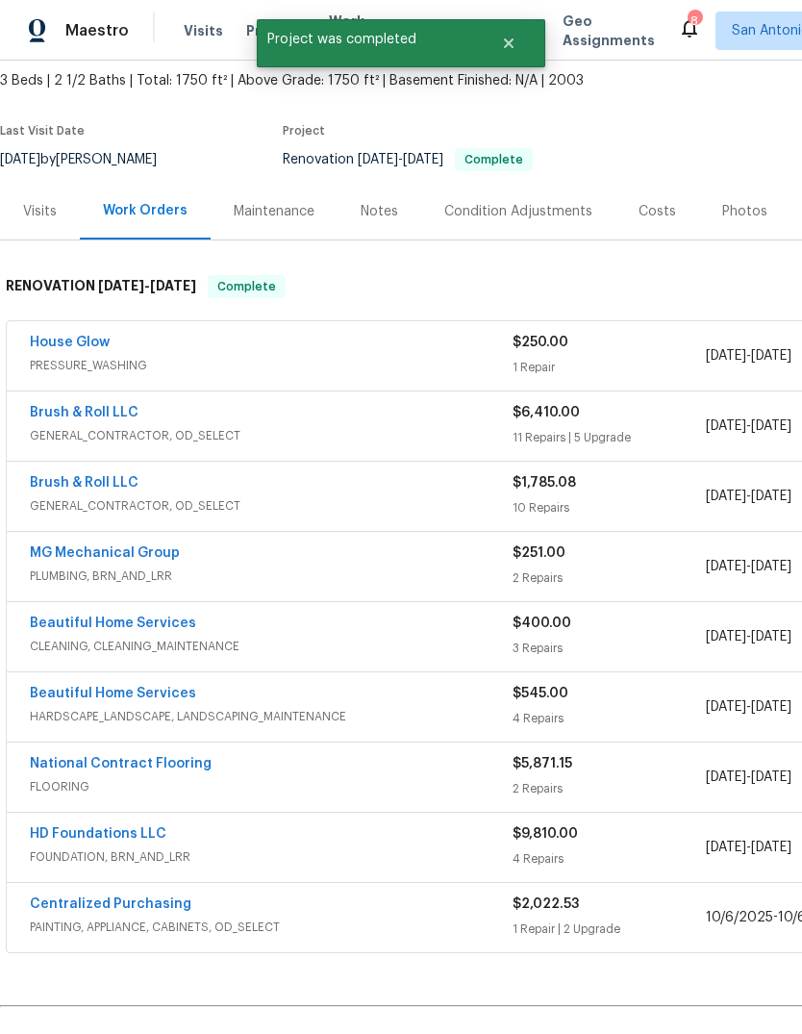
click at [47, 219] on div "Visits" at bounding box center [40, 211] width 34 height 19
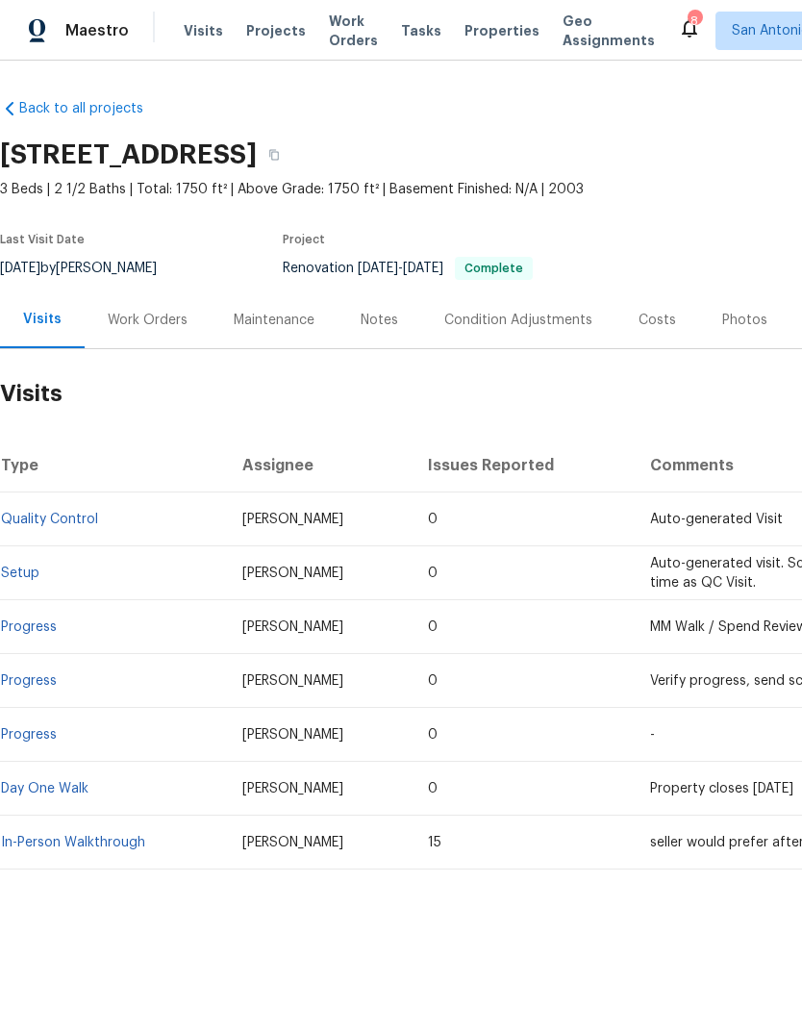
click at [723, 326] on div "Photos" at bounding box center [745, 320] width 45 height 19
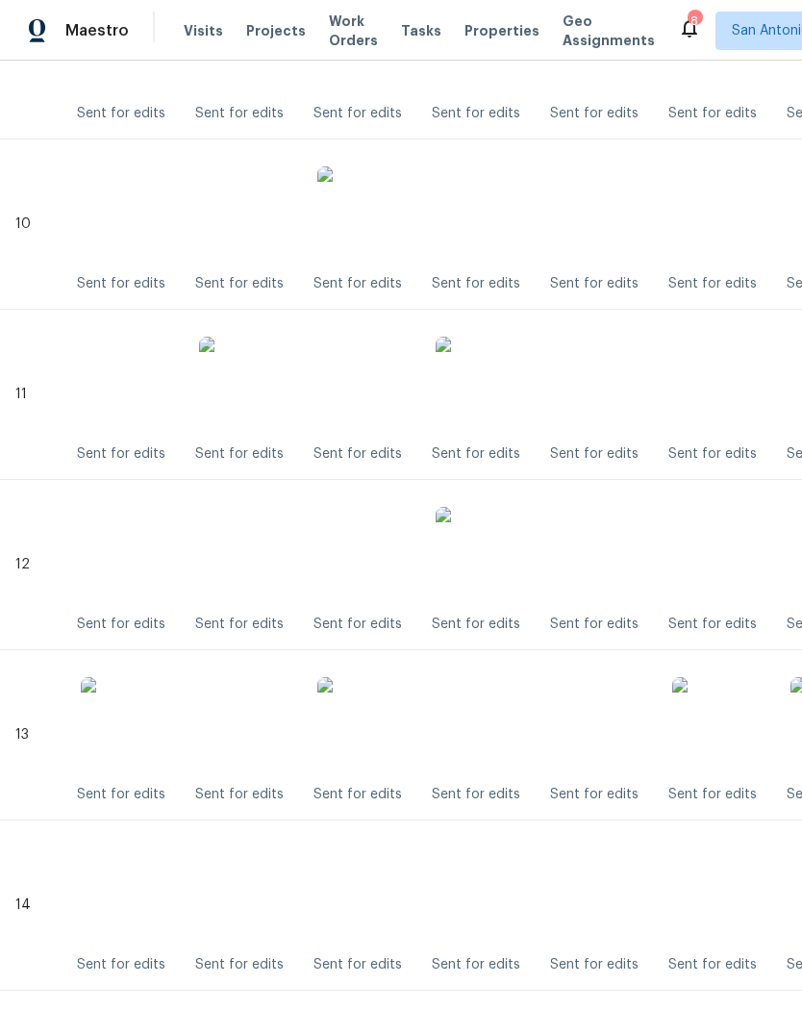
scroll to position [2106, 0]
